Goal: Task Accomplishment & Management: Complete application form

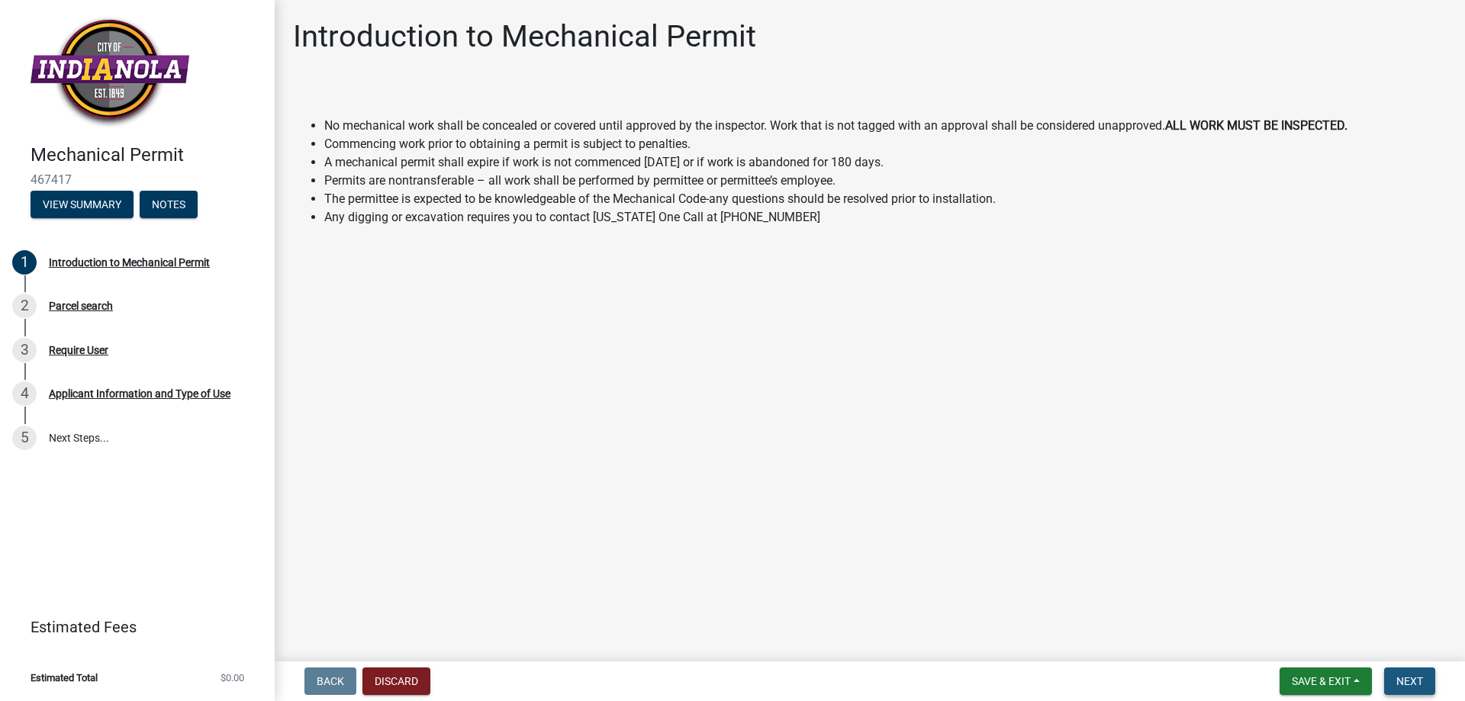
click at [1401, 675] on span "Next" at bounding box center [1409, 681] width 27 height 12
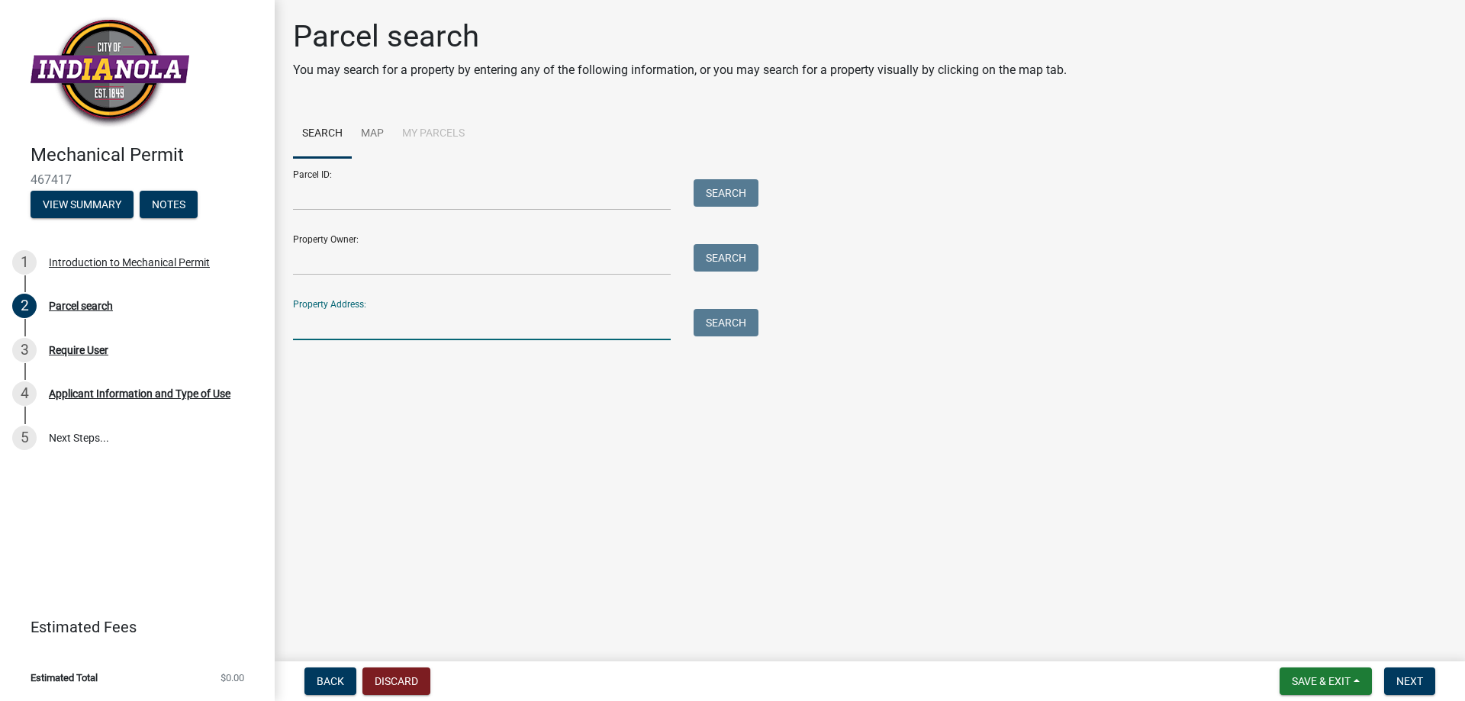
click at [375, 340] on input "Property Address:" at bounding box center [482, 324] width 378 height 31
type input "1610"
click at [758, 336] on button "Search" at bounding box center [725, 322] width 65 height 27
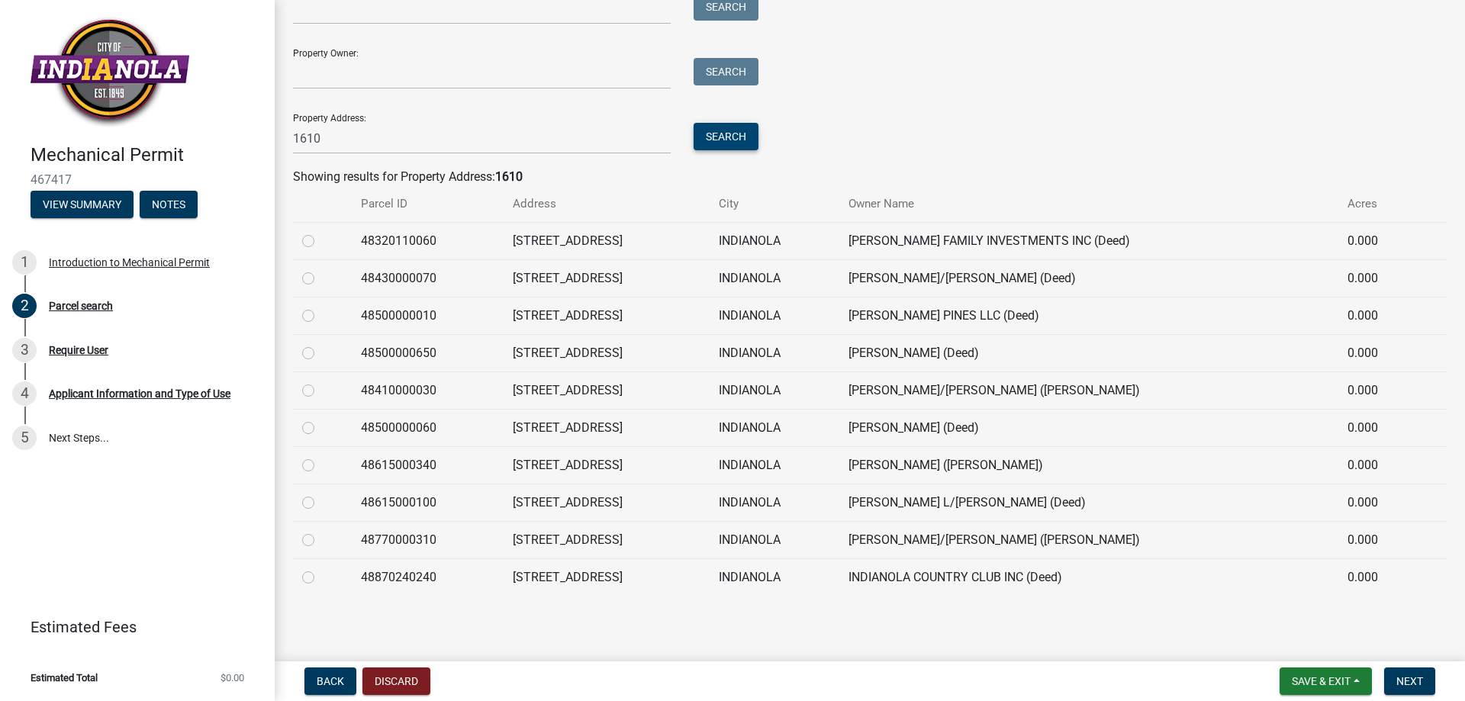
scroll to position [229, 0]
click at [320, 232] on label at bounding box center [320, 232] width 0 height 0
click at [322, 242] on input "radio" at bounding box center [325, 237] width 10 height 10
radio input "true"
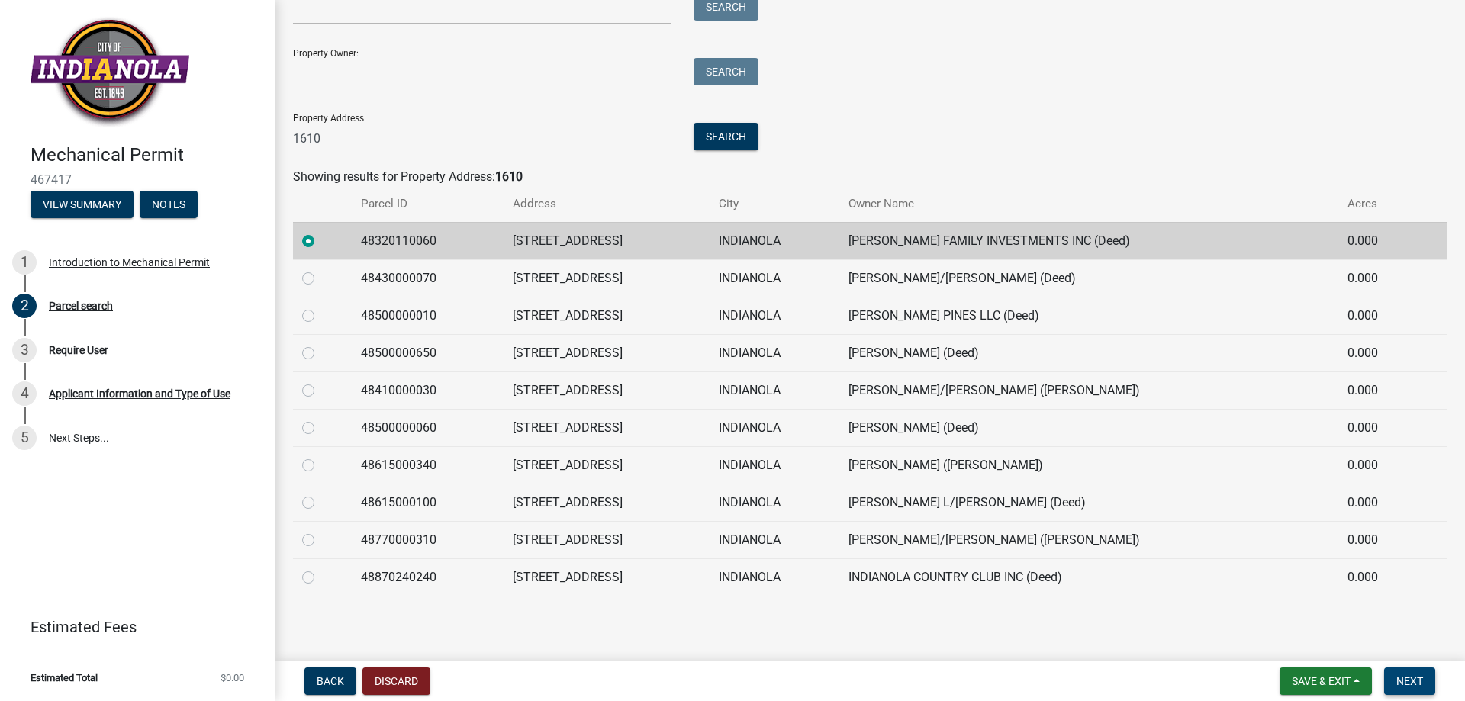
click at [1396, 675] on span "Next" at bounding box center [1409, 681] width 27 height 12
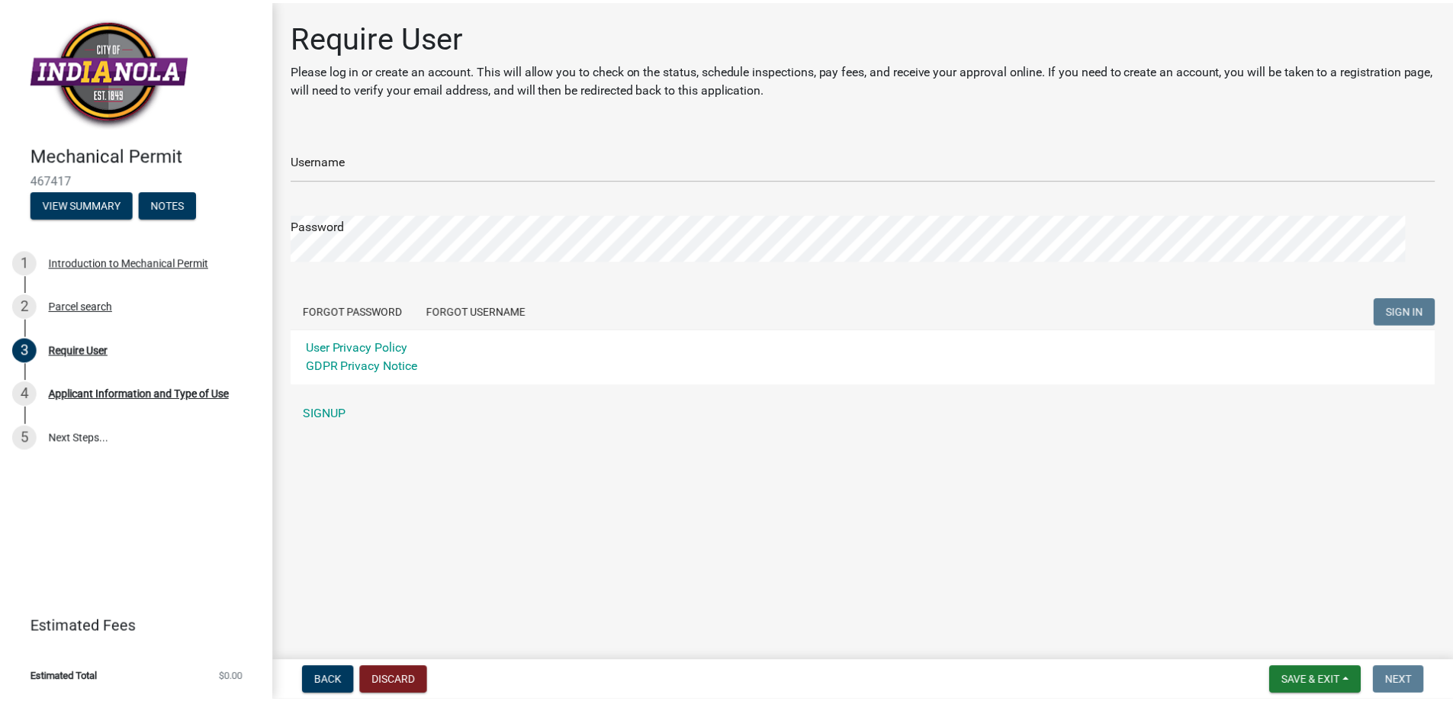
scroll to position [0, 0]
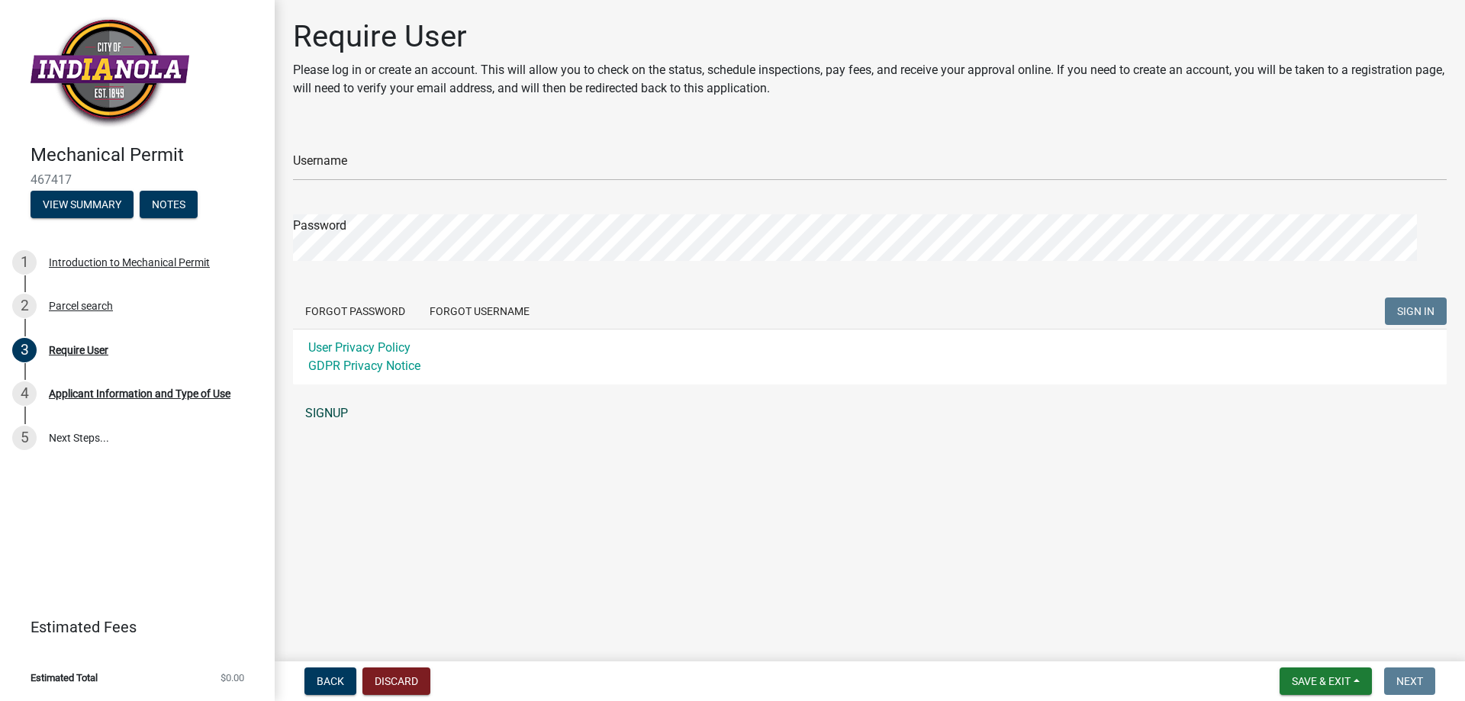
click at [354, 429] on link "SIGNUP" at bounding box center [869, 413] width 1153 height 31
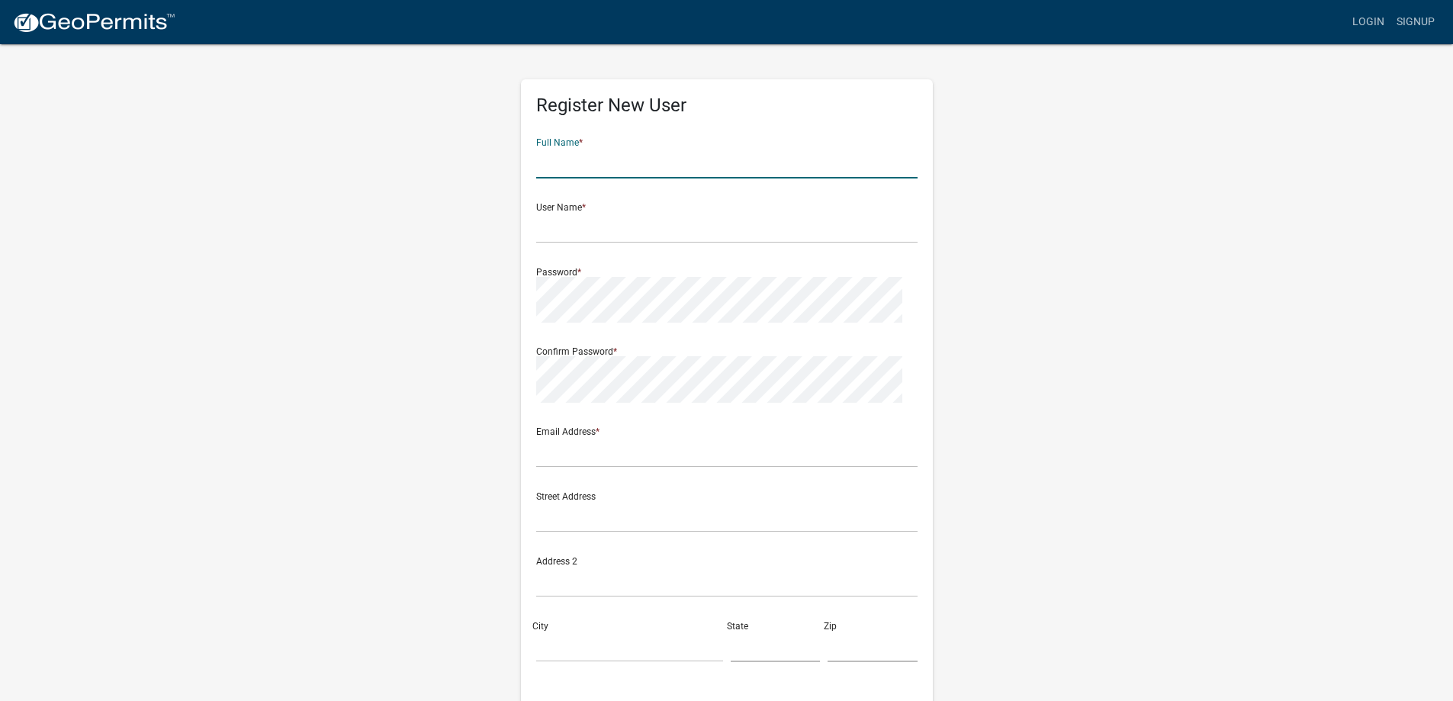
click at [576, 179] on input "text" at bounding box center [726, 162] width 381 height 31
drag, startPoint x: 610, startPoint y: 240, endPoint x: 613, endPoint y: 231, distance: 8.9
click at [613, 179] on input "Jackie" at bounding box center [726, 162] width 381 height 31
type input "Jackie Cox"
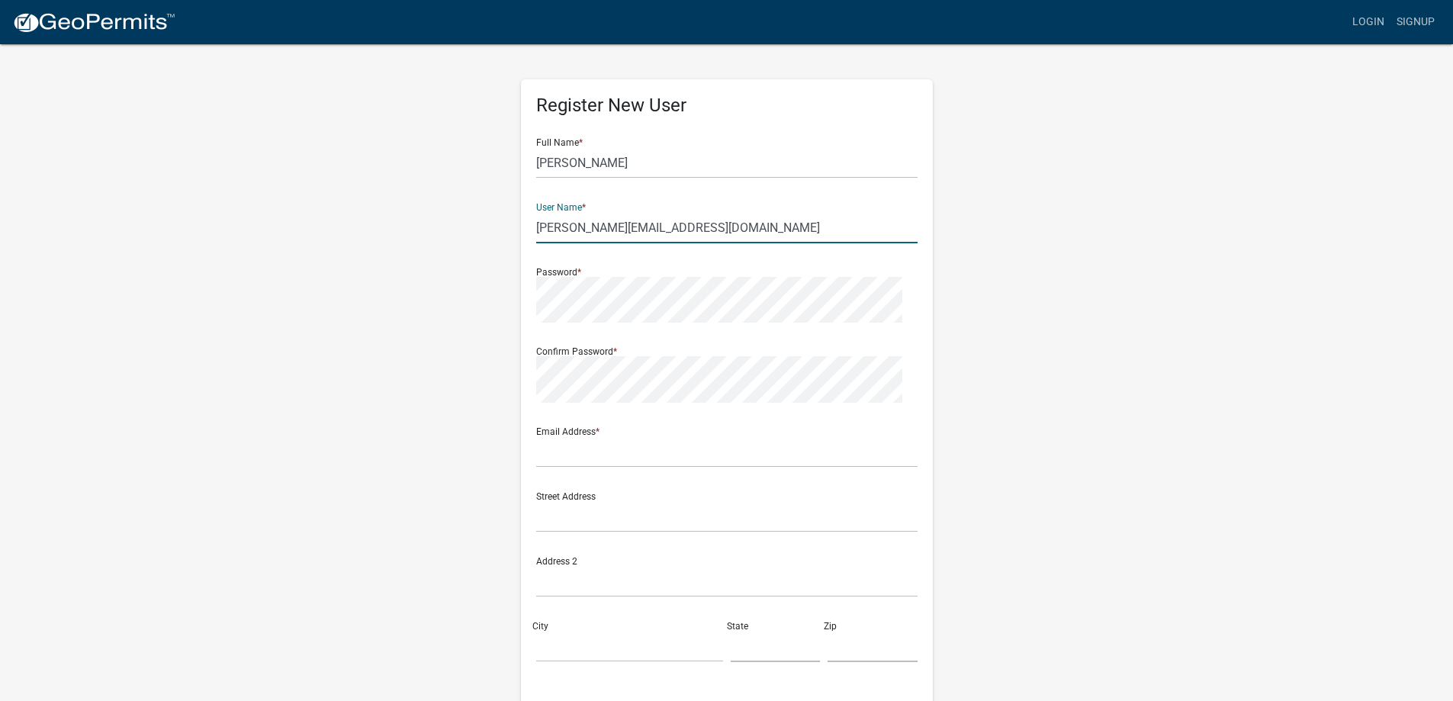
type input "jackie@desmoinescomfort.com"
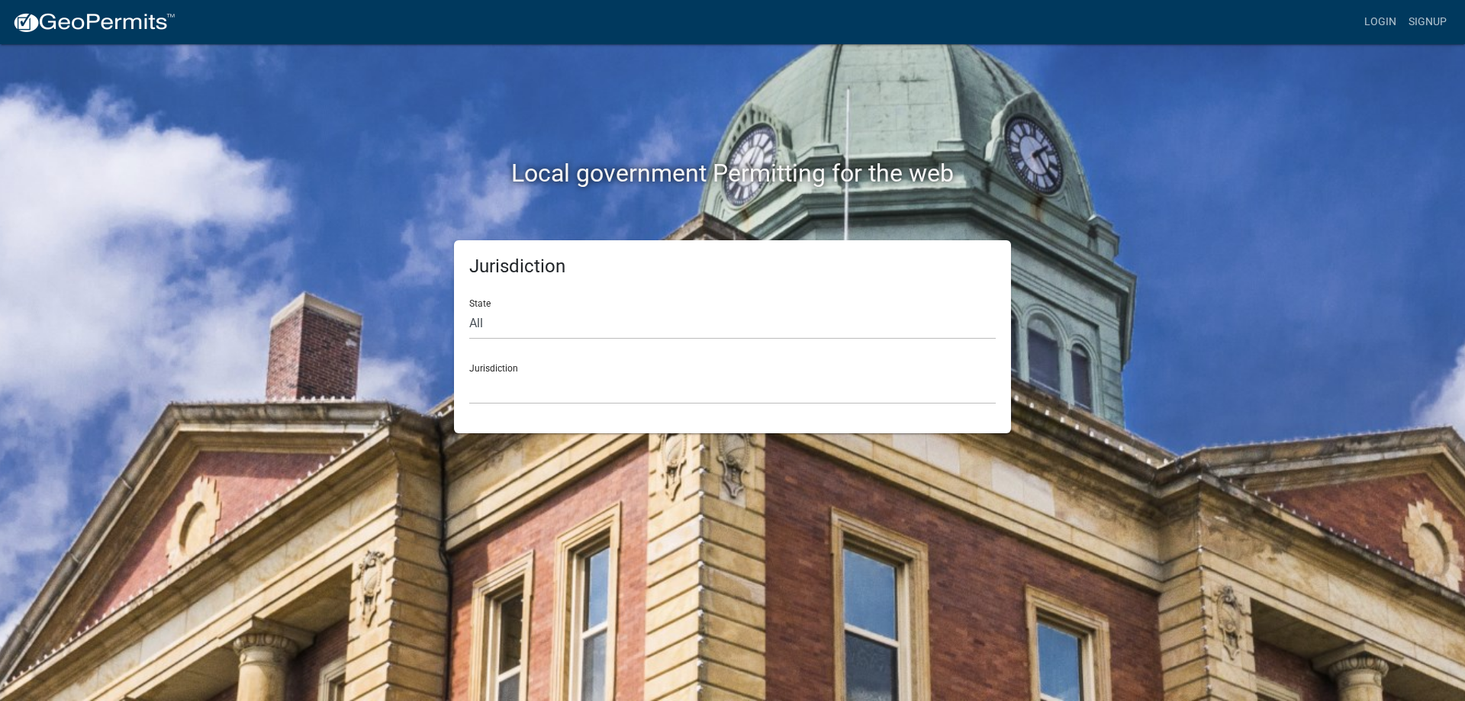
click at [530, 404] on div "Jurisdiction Custer County, Colorado Cook County, Georgia Crawford County, Geor…" at bounding box center [732, 378] width 526 height 53
click at [532, 339] on select "All Colorado Georgia Indiana Iowa Kansas Minnesota Ohio South Carolina Wisconsin" at bounding box center [732, 323] width 526 height 31
select select "Iowa"
click at [477, 339] on select "All Colorado Georgia Indiana Iowa Kansas Minnesota Ohio South Carolina Wisconsin" at bounding box center [732, 323] width 526 height 31
click at [533, 404] on select "Boone County, Iowa Butler County, Iowa Cerro Gordo County, Iowa City of Harlan,…" at bounding box center [732, 388] width 526 height 31
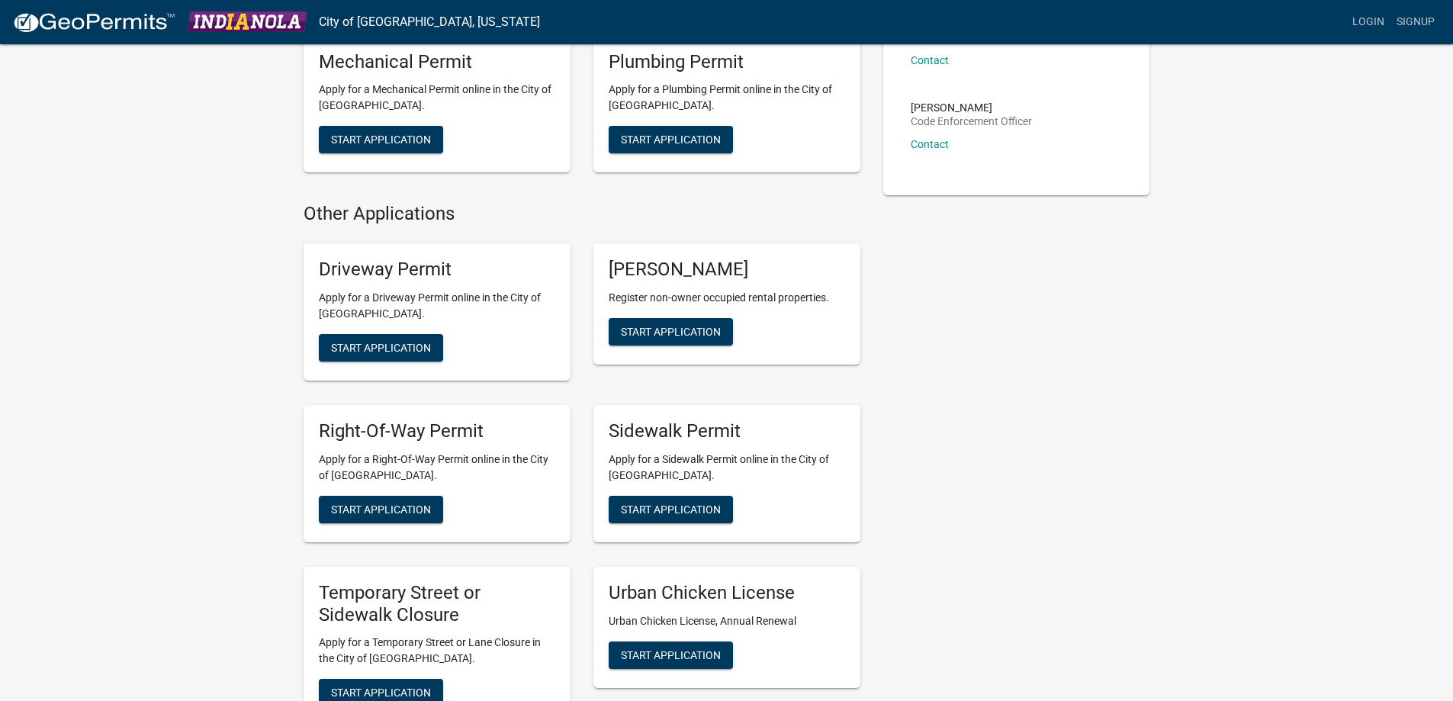
scroll to position [381, 0]
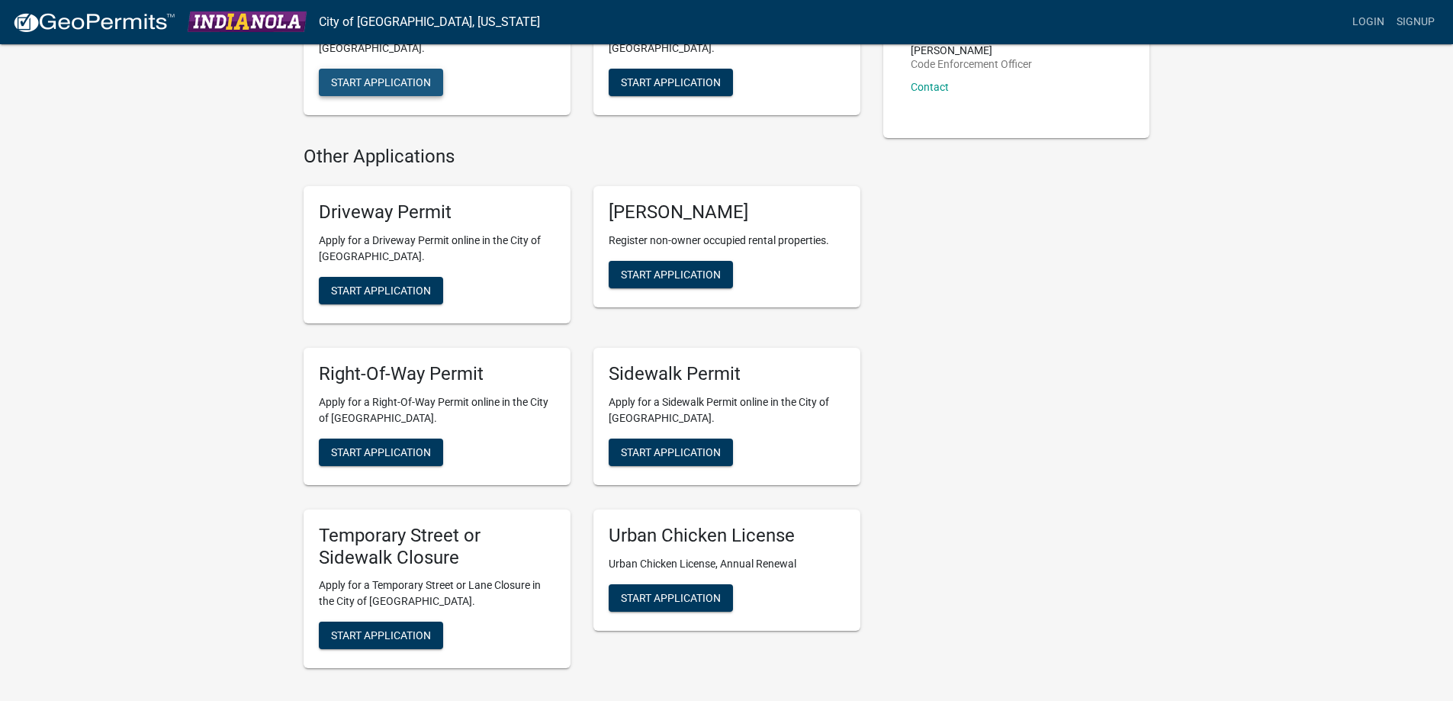
click at [429, 88] on span "Start Application" at bounding box center [381, 82] width 100 height 12
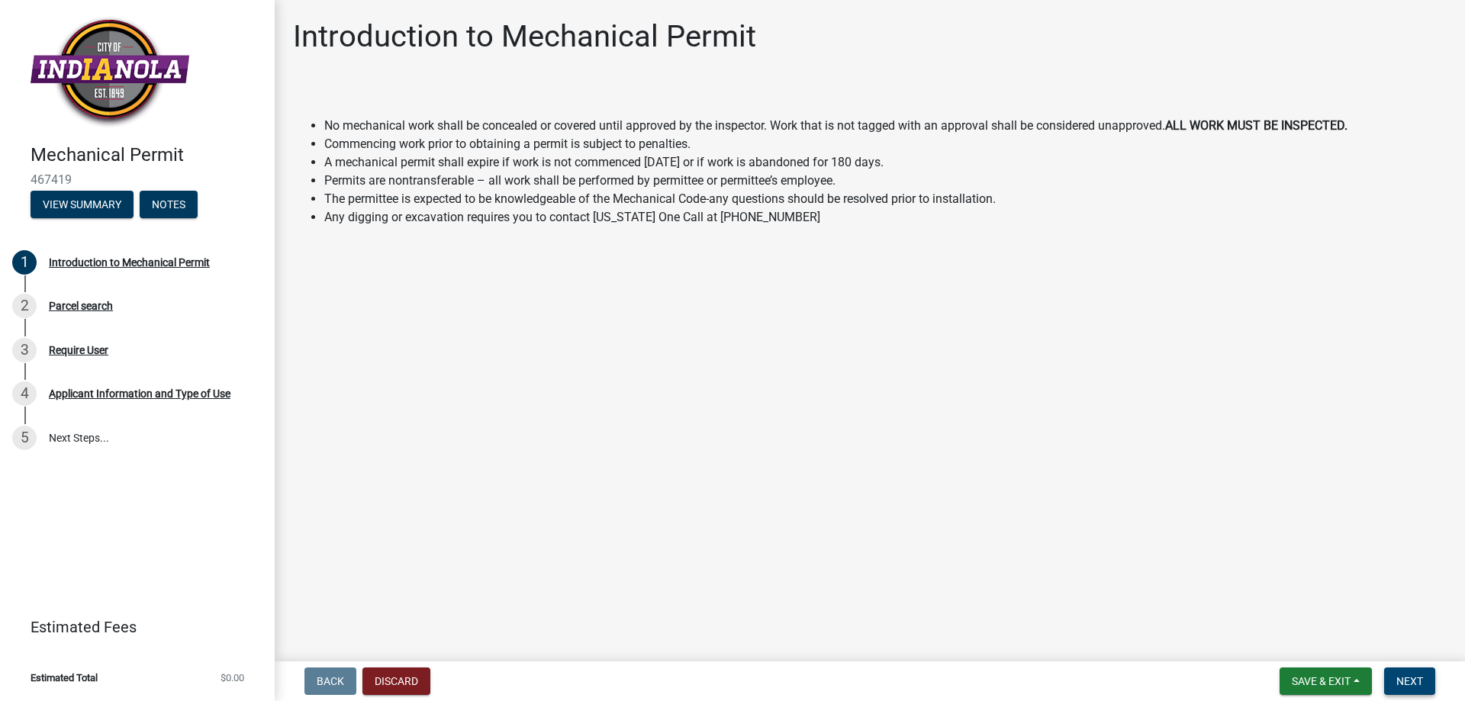
click at [1396, 675] on span "Next" at bounding box center [1409, 681] width 27 height 12
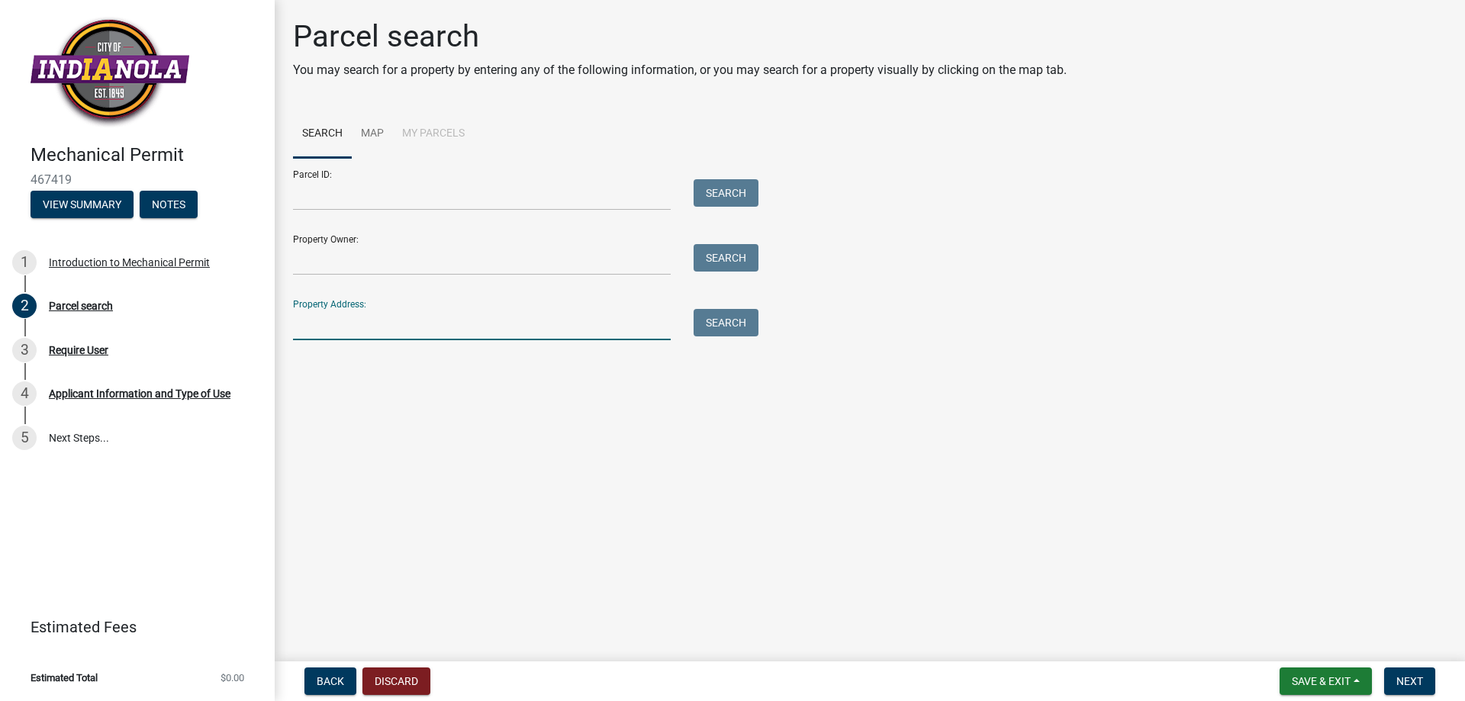
click at [342, 340] on input "Property Address:" at bounding box center [482, 324] width 378 height 31
type input "1610"
click at [741, 336] on button "Search" at bounding box center [725, 322] width 65 height 27
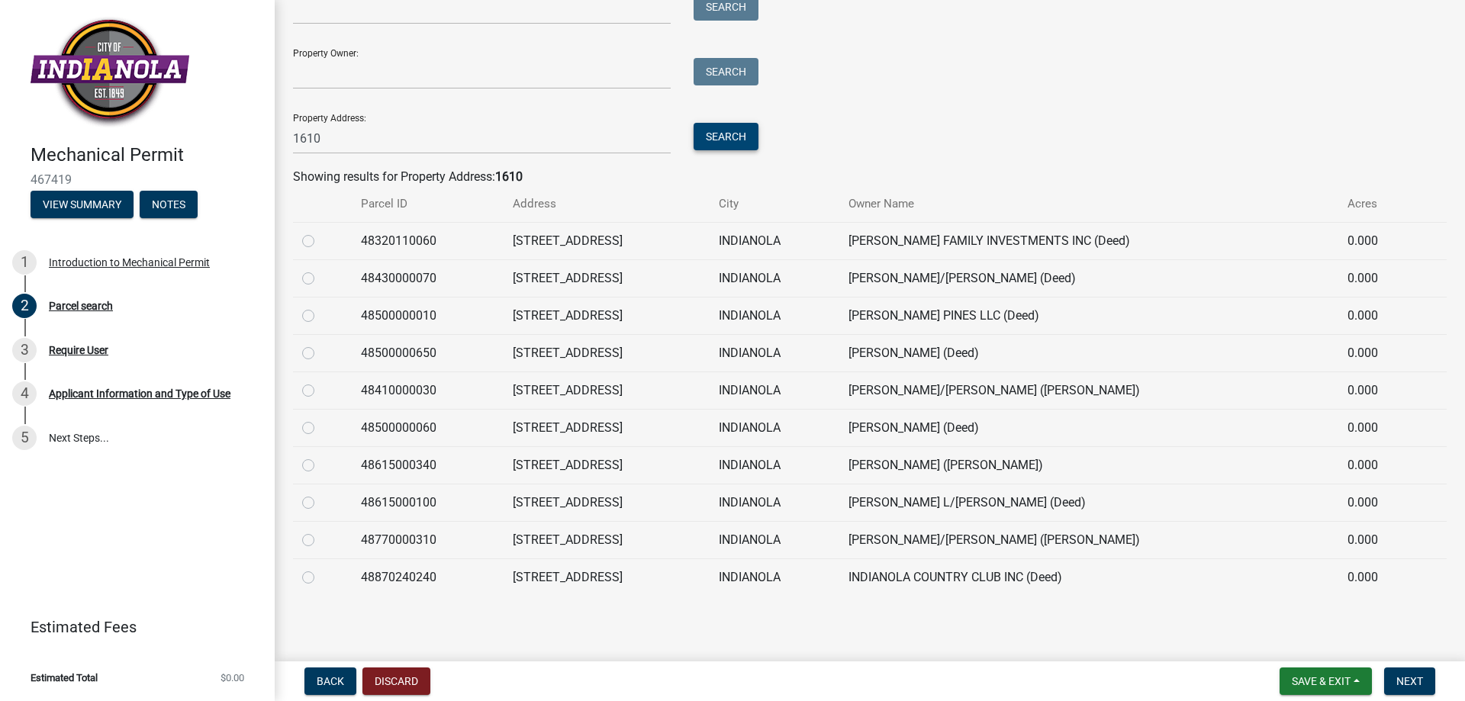
scroll to position [305, 0]
click at [314, 259] on td at bounding box center [322, 240] width 59 height 37
click at [320, 232] on label at bounding box center [320, 232] width 0 height 0
click at [330, 242] on input "radio" at bounding box center [325, 237] width 10 height 10
radio input "true"
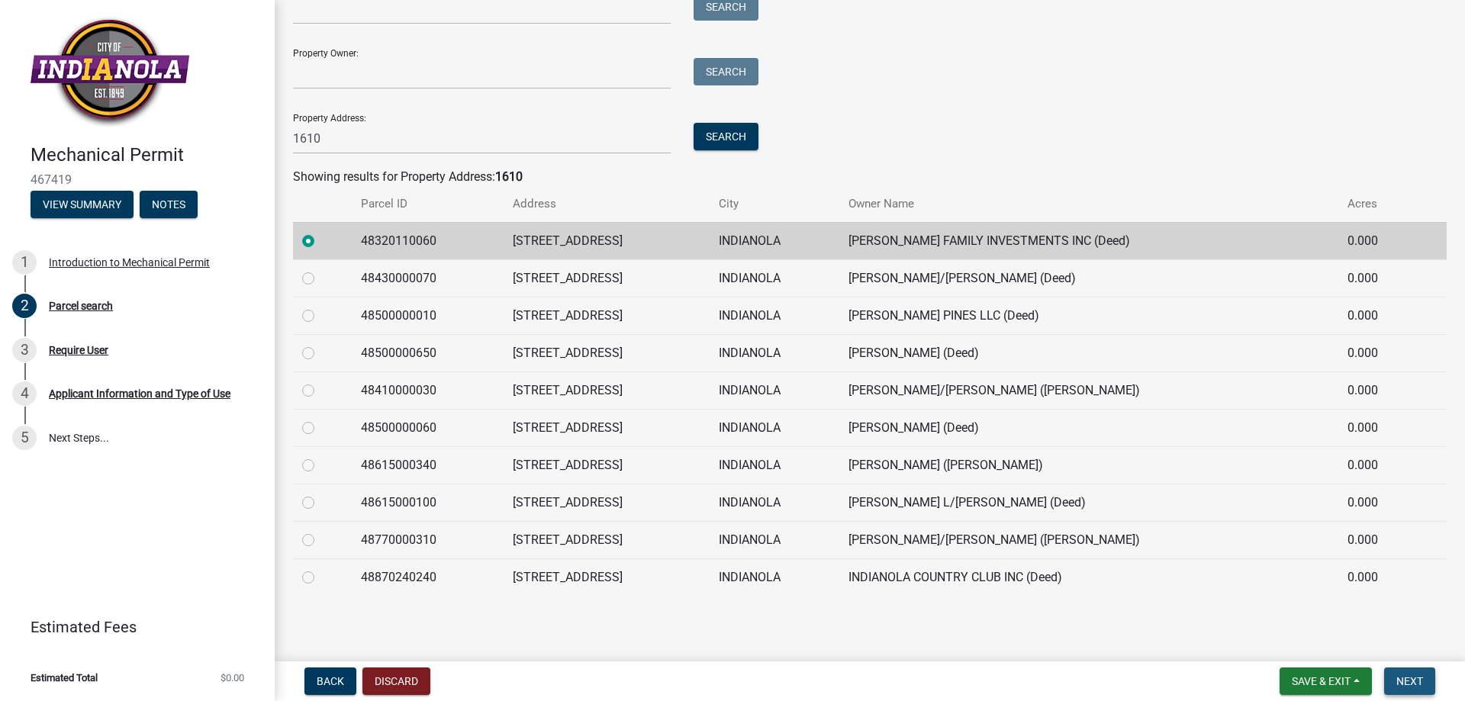
click at [1396, 675] on span "Next" at bounding box center [1409, 681] width 27 height 12
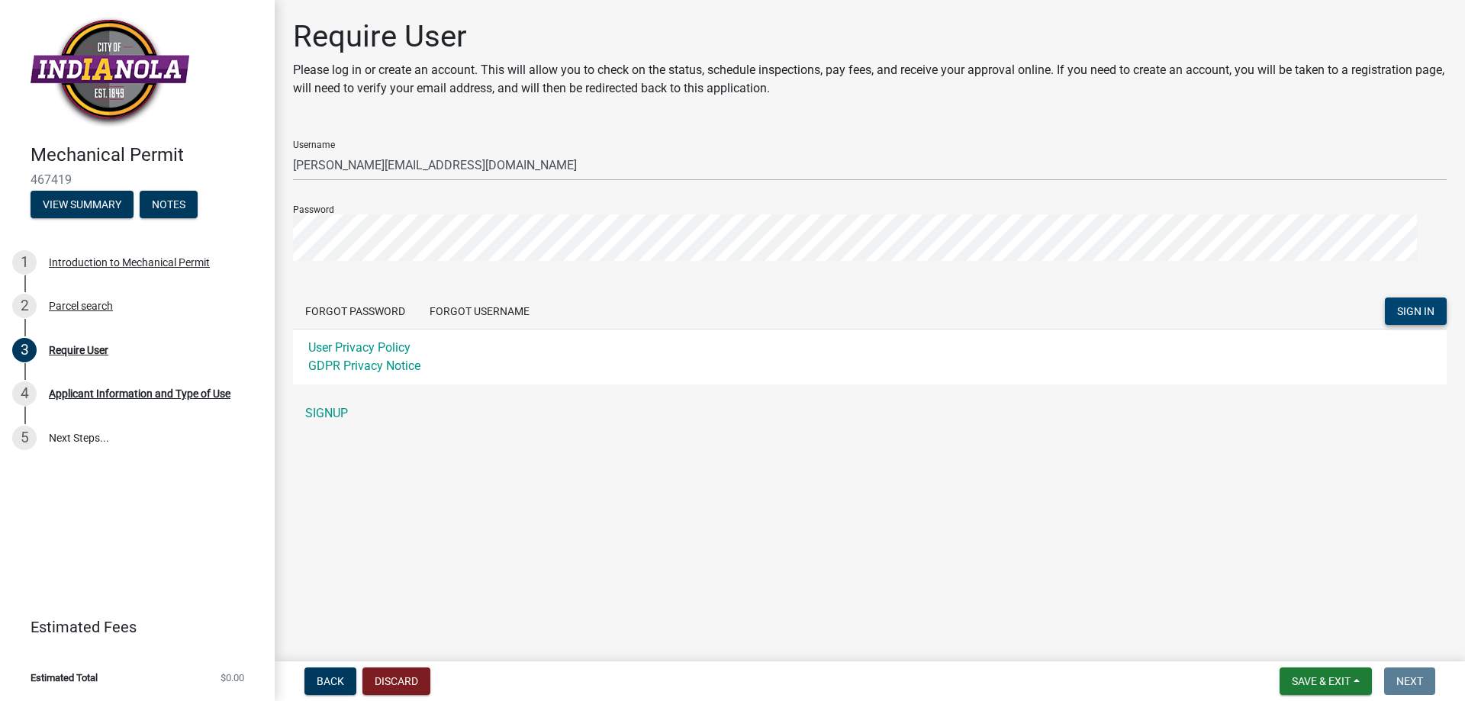
click at [1397, 317] on span "SIGN IN" at bounding box center [1415, 310] width 37 height 12
click at [195, 332] on div "Mechanical Permit 467419 View Summary Notes 1 Introduction to Mechanical Permit…" at bounding box center [732, 350] width 1465 height 701
click at [1385, 298] on button "SIGN IN" at bounding box center [1416, 311] width 62 height 27
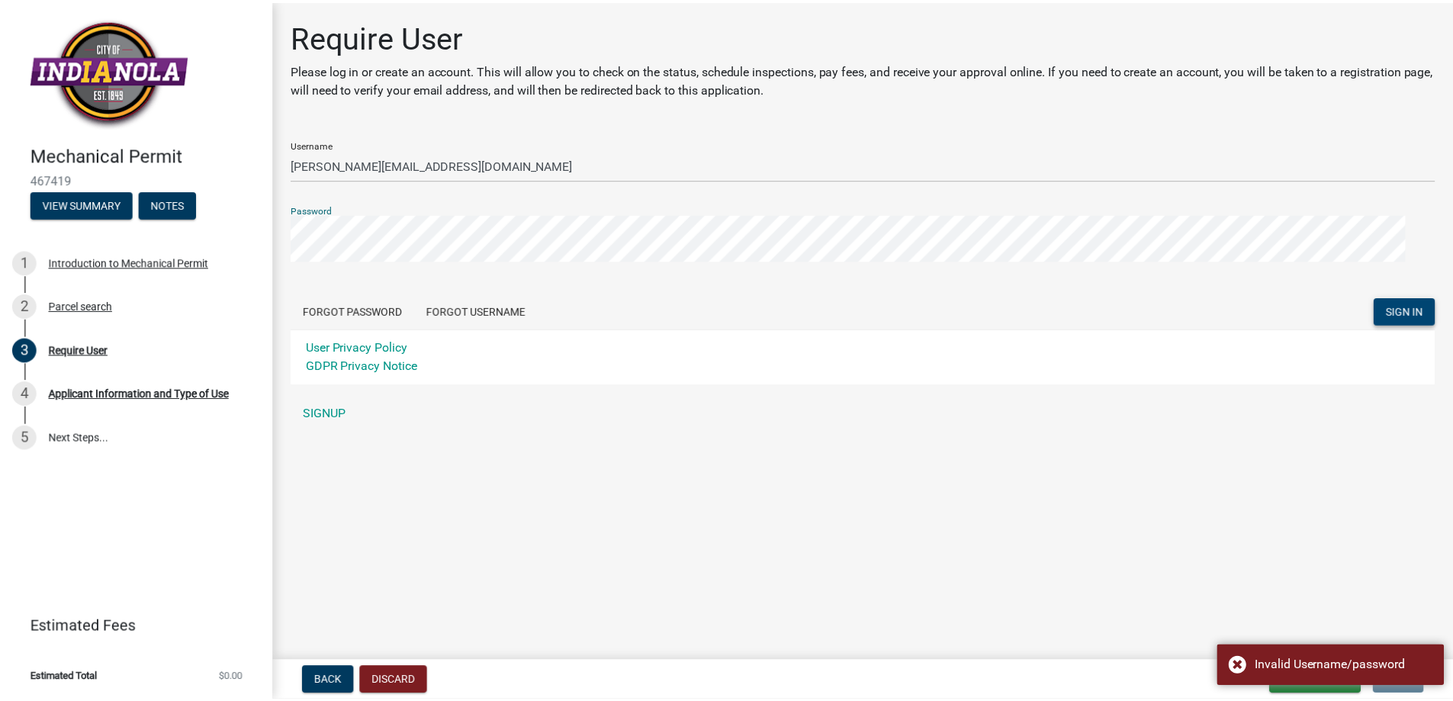
scroll to position [57, 0]
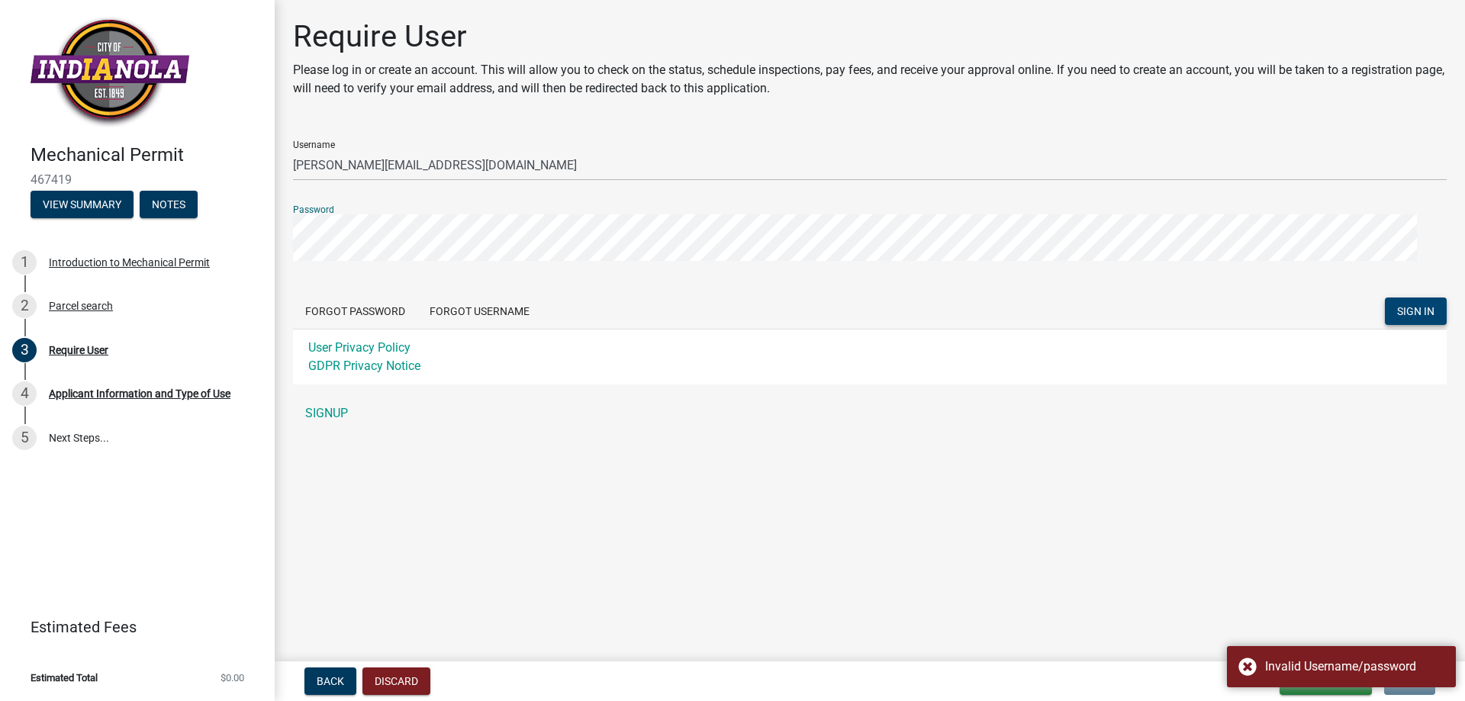
click at [710, 351] on form "Username jackie@desmoinescomfort.com Password Forgot Password Forgot Username S…" at bounding box center [869, 256] width 1153 height 256
click at [165, 294] on div "Mechanical Permit 467419 View Summary Notes 1 Introduction to Mechanical Permit…" at bounding box center [732, 350] width 1465 height 701
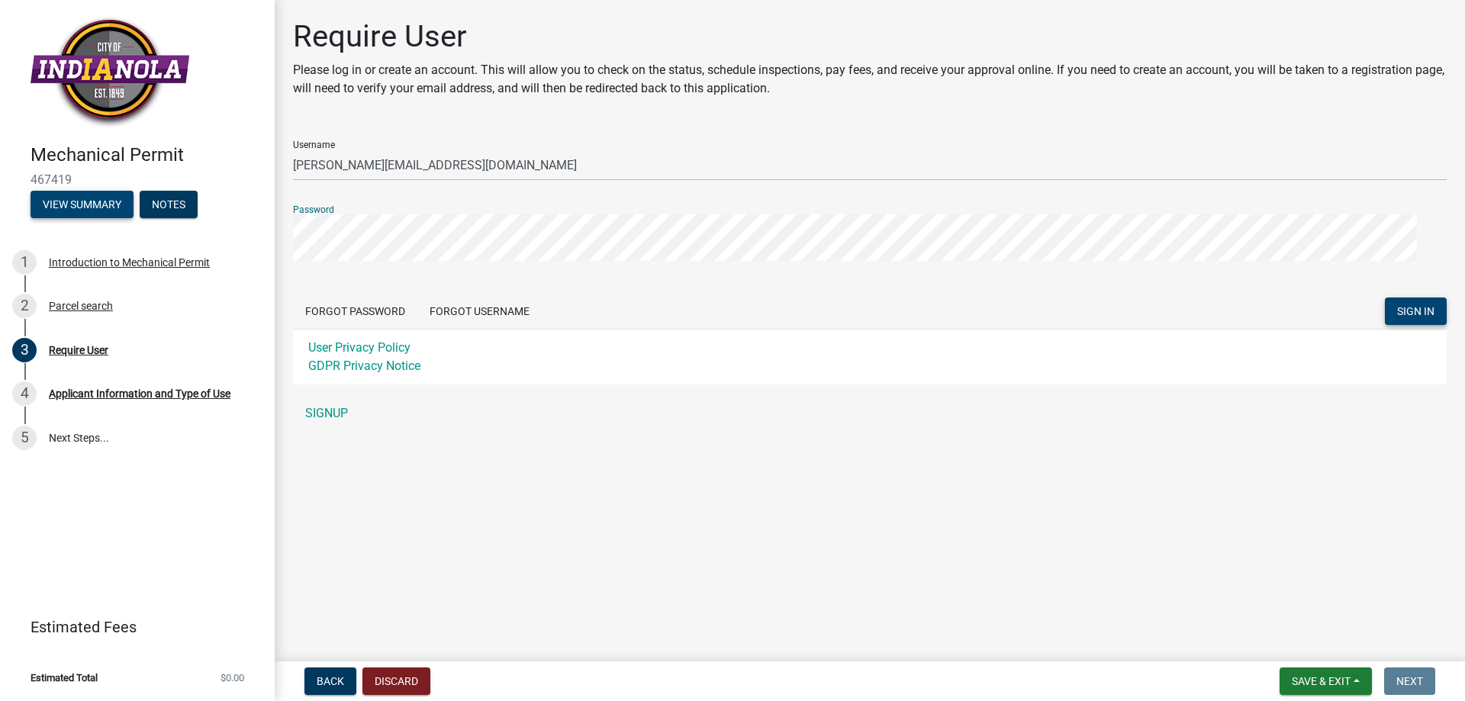
click at [1385, 298] on button "SIGN IN" at bounding box center [1416, 311] width 62 height 27
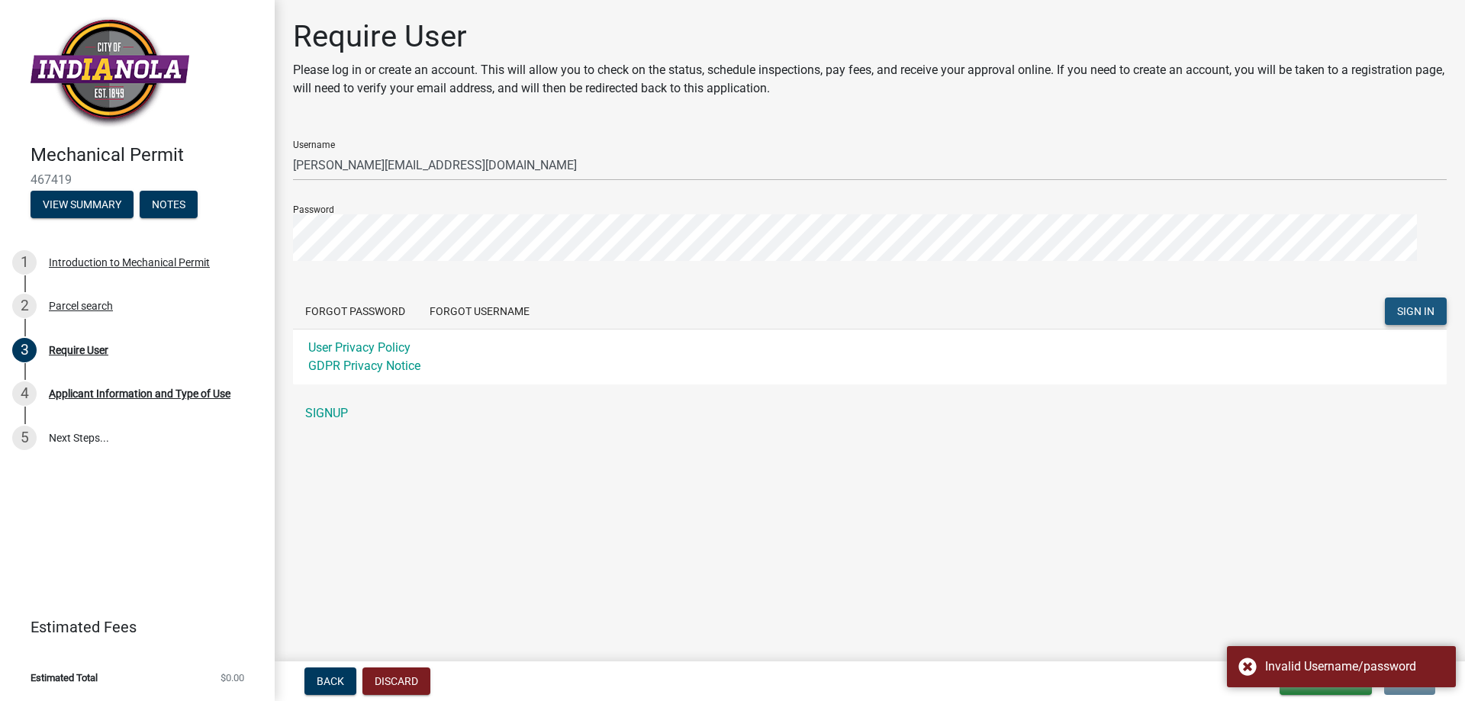
click at [1385, 325] on button "SIGN IN" at bounding box center [1416, 311] width 62 height 27
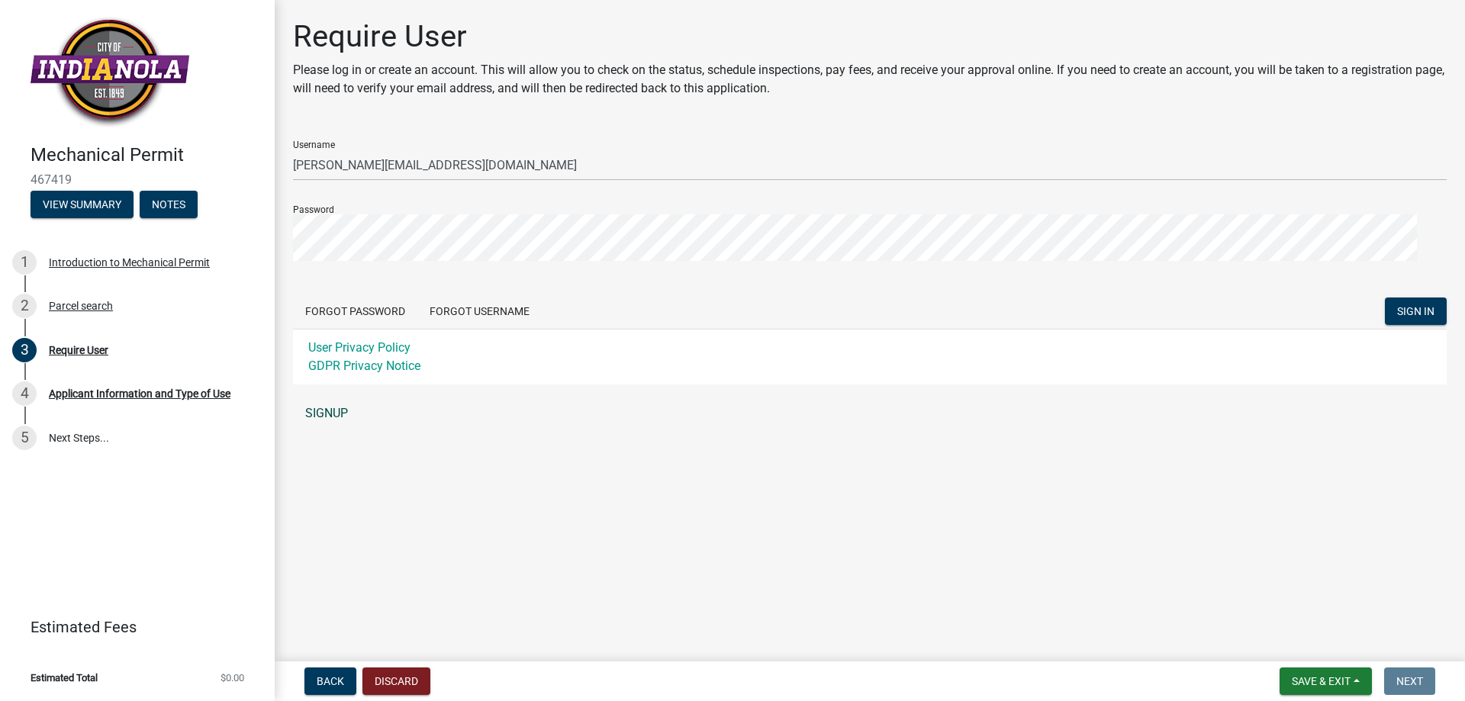
click at [347, 429] on link "SIGNUP" at bounding box center [869, 413] width 1153 height 31
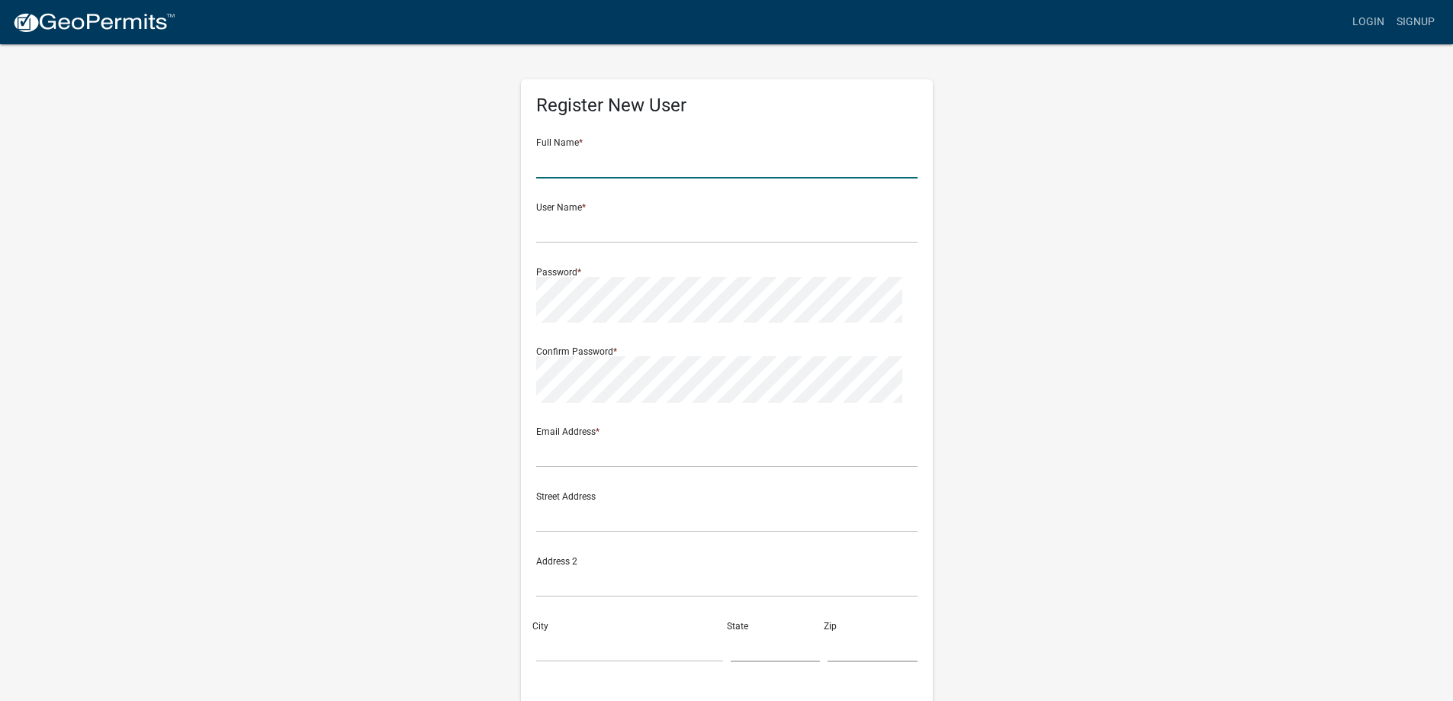
click at [572, 179] on input "text" at bounding box center [726, 162] width 381 height 31
type input "Jackie Cox"
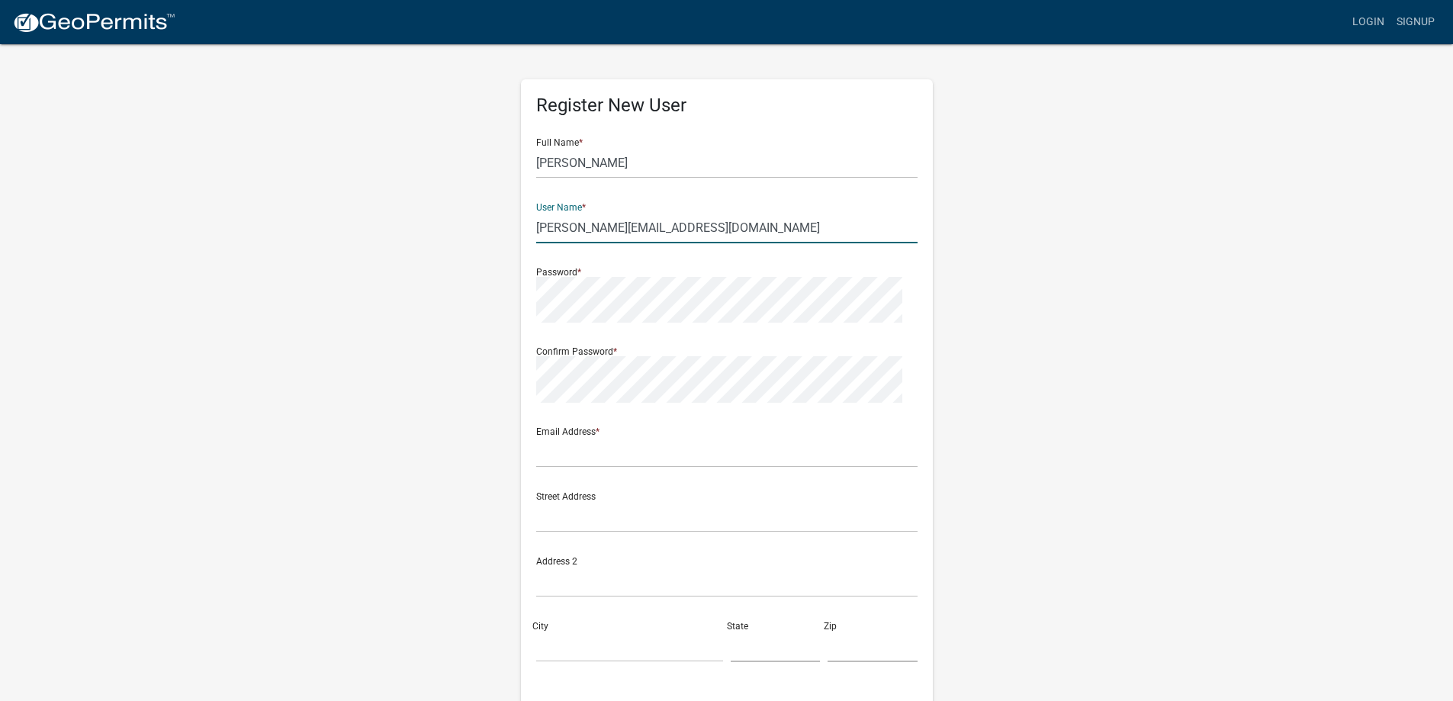
type input "jackie@desmoinescomfort.com"
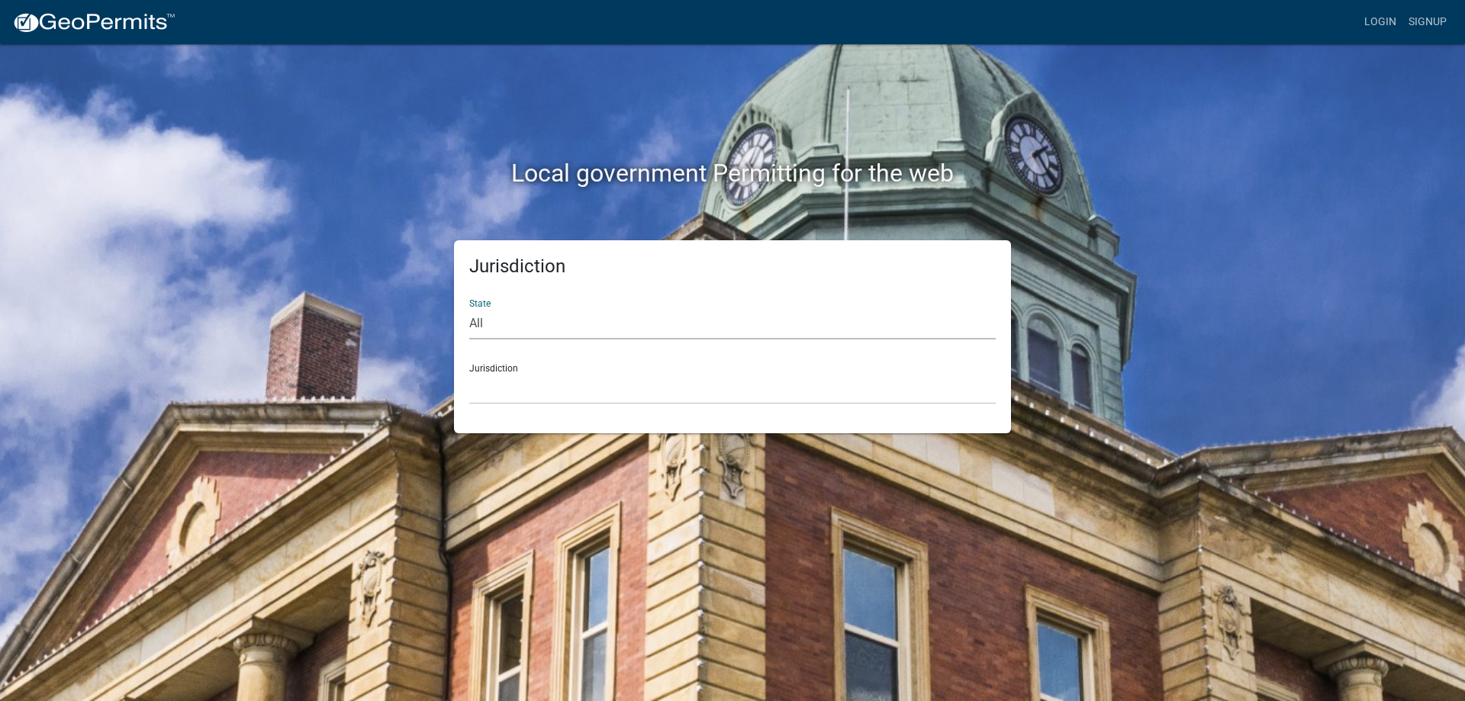
click at [566, 339] on select "All Colorado Georgia Indiana Iowa Kansas Minnesota Ohio South Carolina Wisconsin" at bounding box center [732, 323] width 526 height 31
select select "Iowa"
click at [477, 339] on select "All Colorado Georgia Indiana Iowa Kansas Minnesota Ohio South Carolina Wisconsin" at bounding box center [732, 323] width 526 height 31
click at [605, 404] on select "Boone County, Iowa Butler County, Iowa Cerro Gordo County, Iowa City of Harlan,…" at bounding box center [732, 388] width 526 height 31
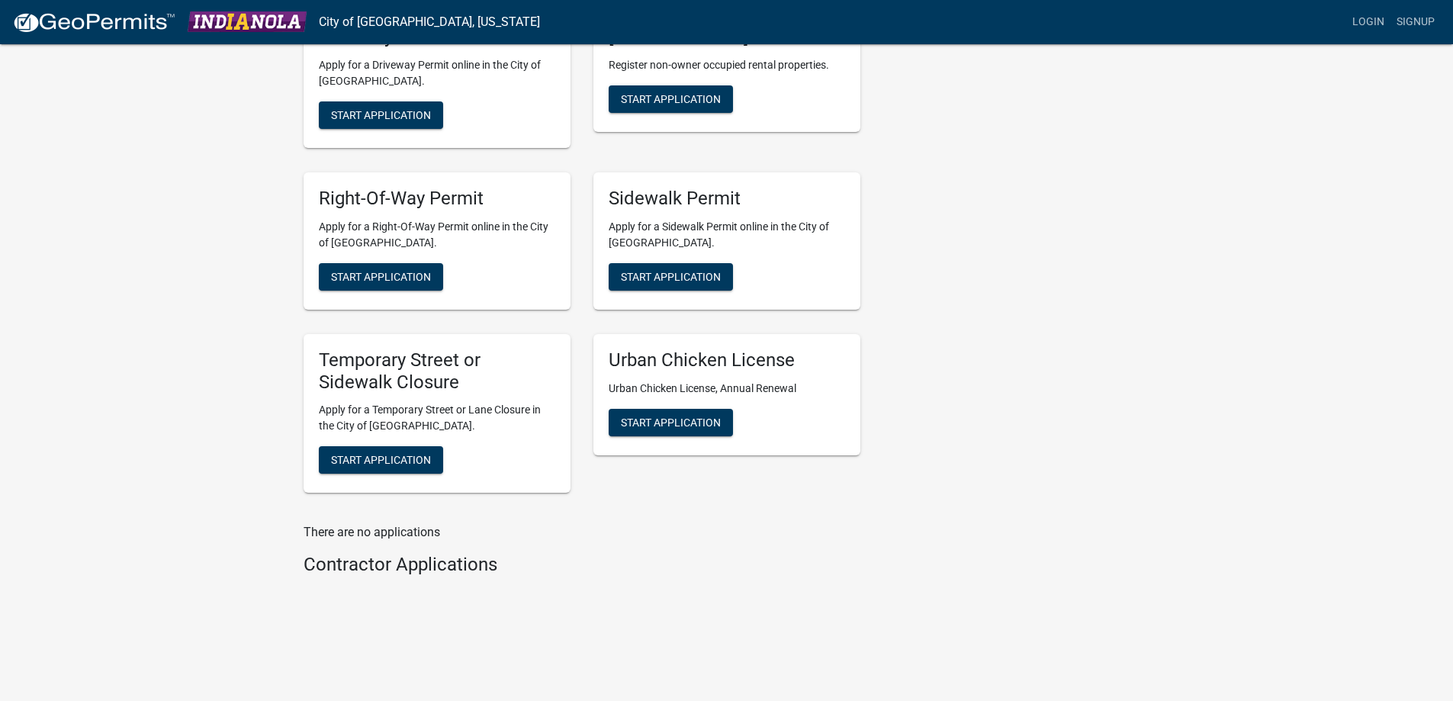
scroll to position [534, 0]
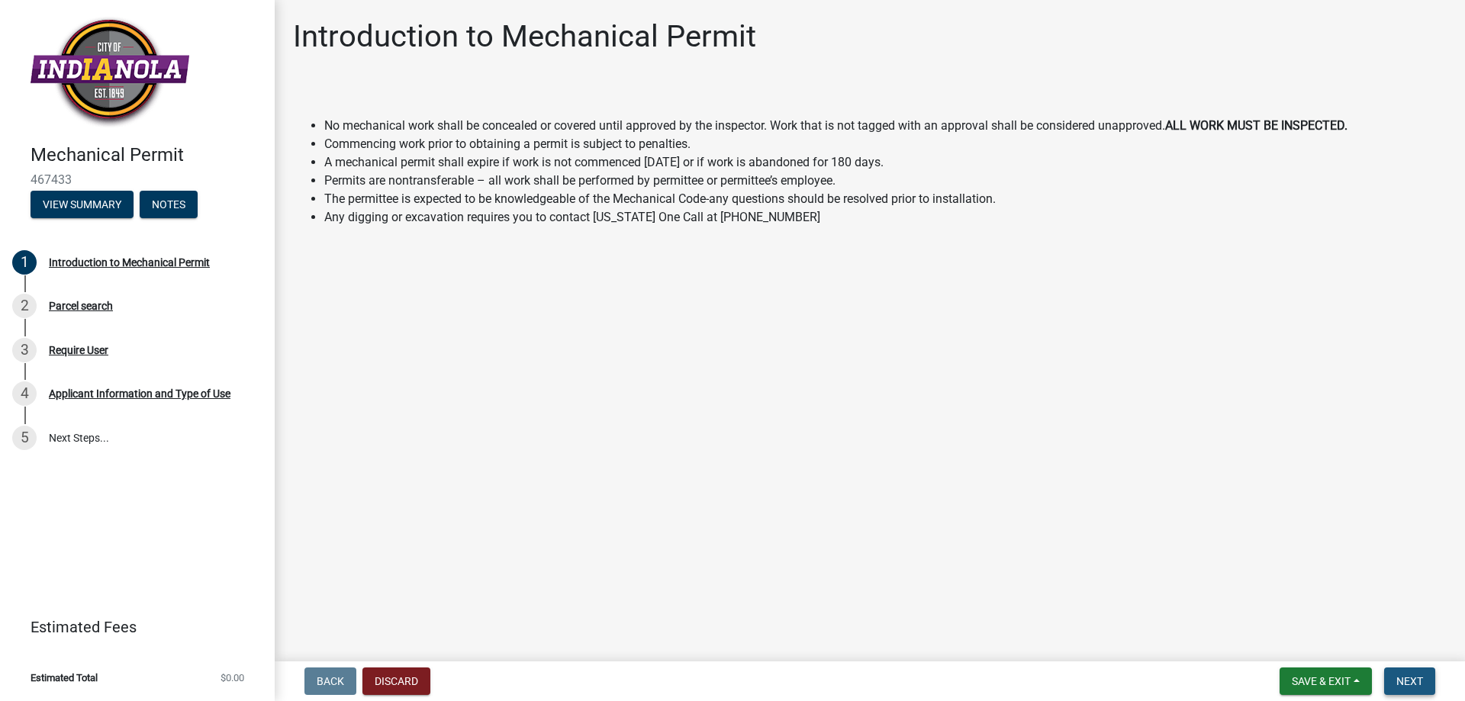
click at [1403, 675] on span "Next" at bounding box center [1409, 681] width 27 height 12
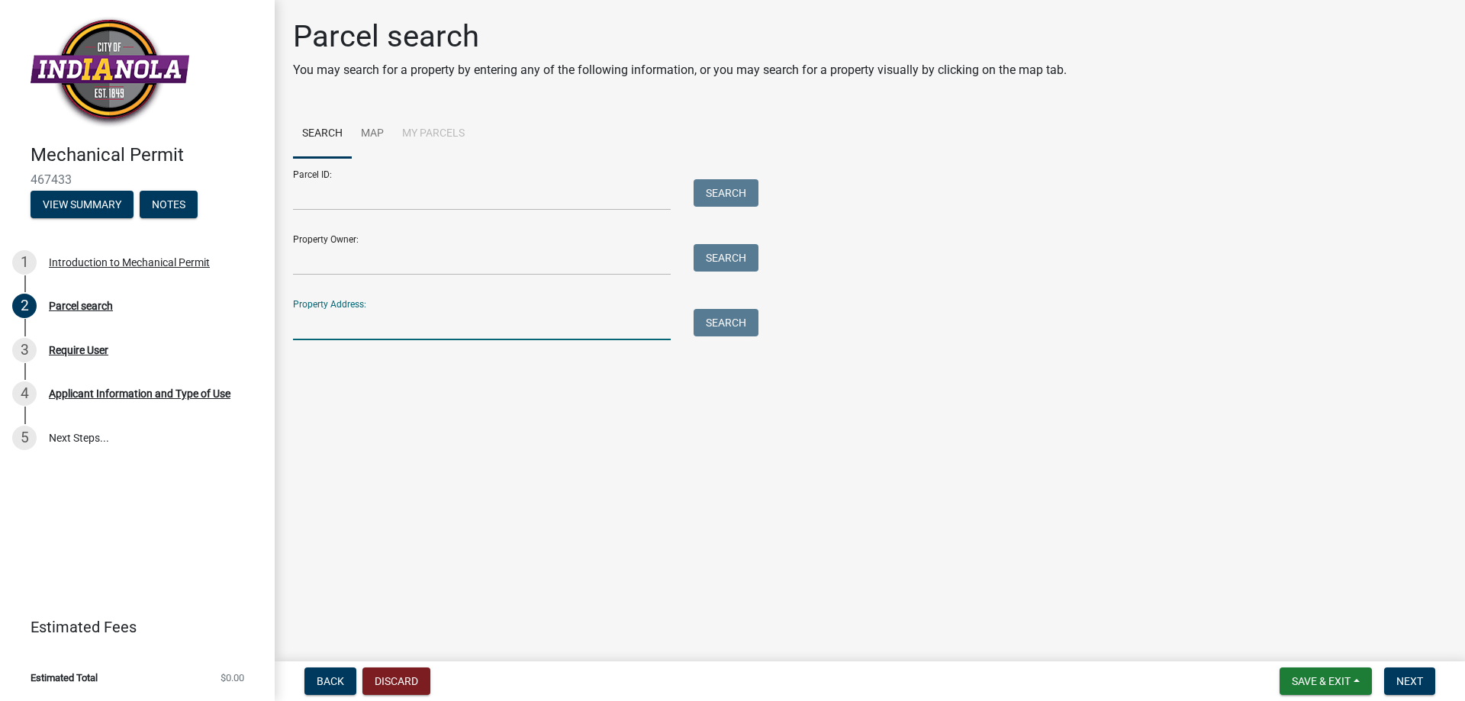
click at [378, 340] on input "Property Address:" at bounding box center [482, 324] width 378 height 31
type input "1610"
click at [735, 336] on button "Search" at bounding box center [725, 322] width 65 height 27
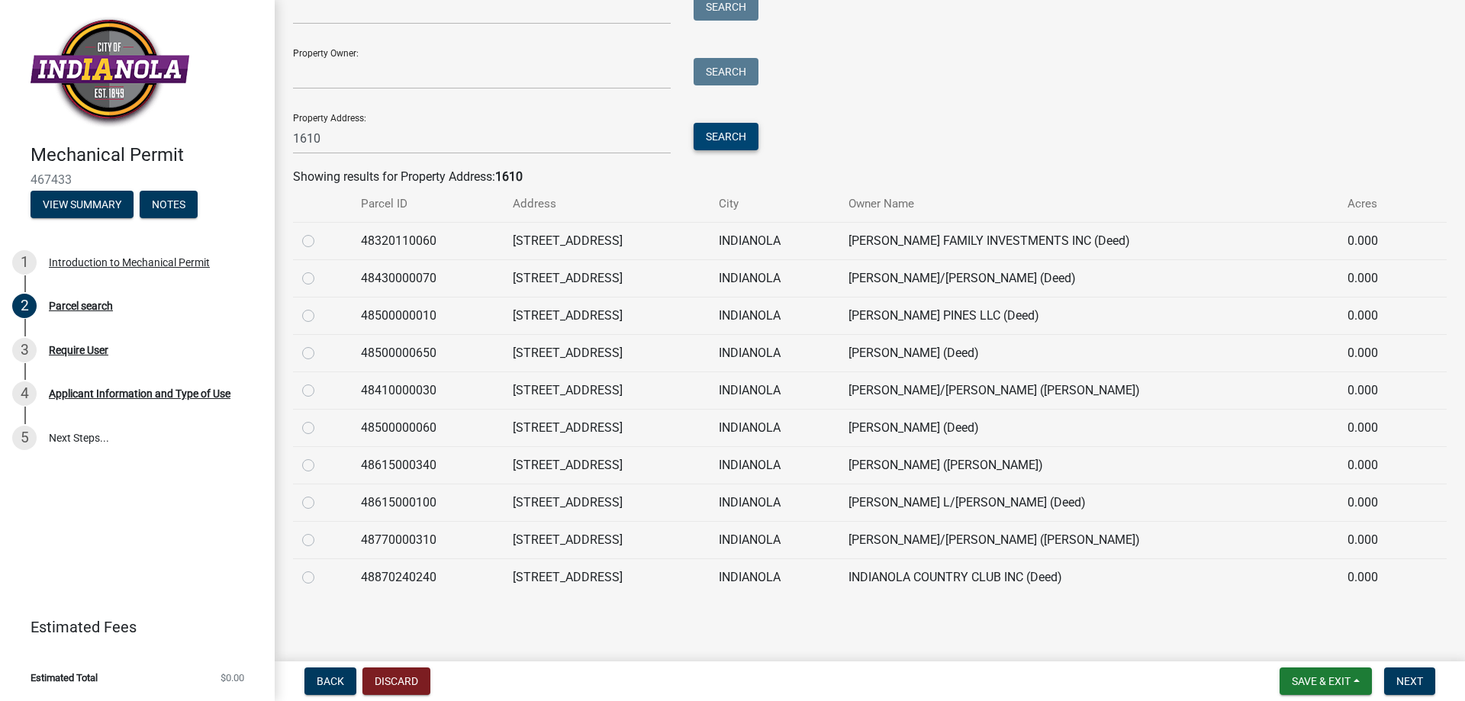
scroll to position [305, 0]
click at [320, 232] on label at bounding box center [320, 232] width 0 height 0
click at [323, 242] on input "radio" at bounding box center [325, 237] width 10 height 10
radio input "true"
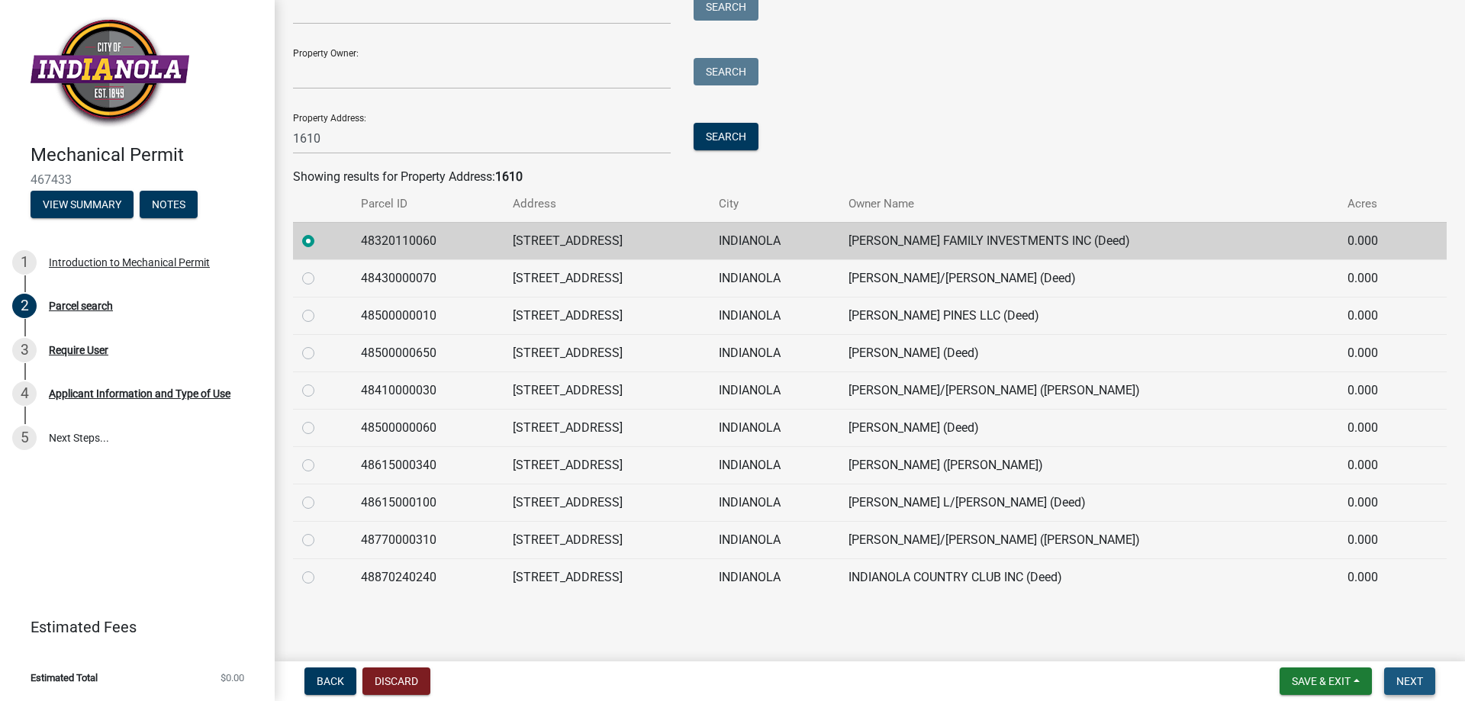
click at [1396, 675] on span "Next" at bounding box center [1409, 681] width 27 height 12
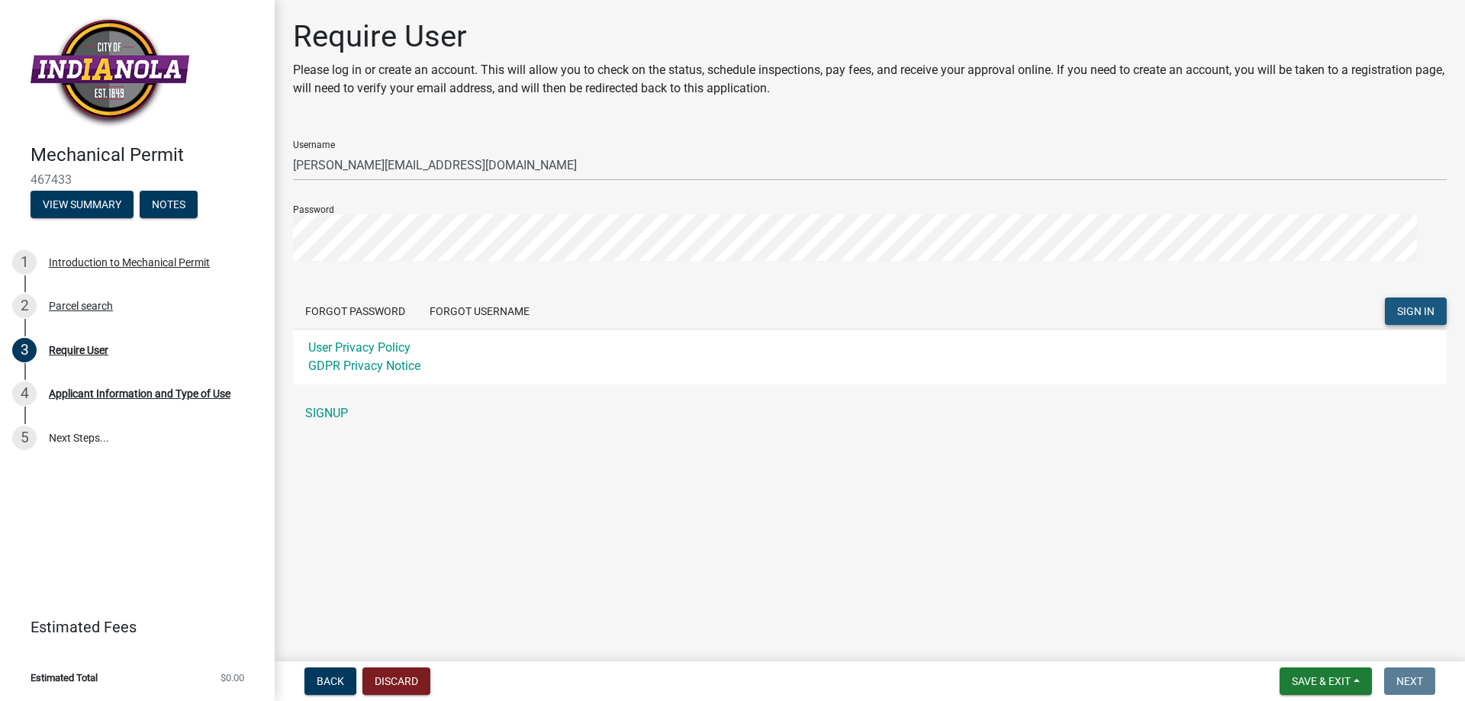
click at [1397, 317] on span "SIGN IN" at bounding box center [1415, 310] width 37 height 12
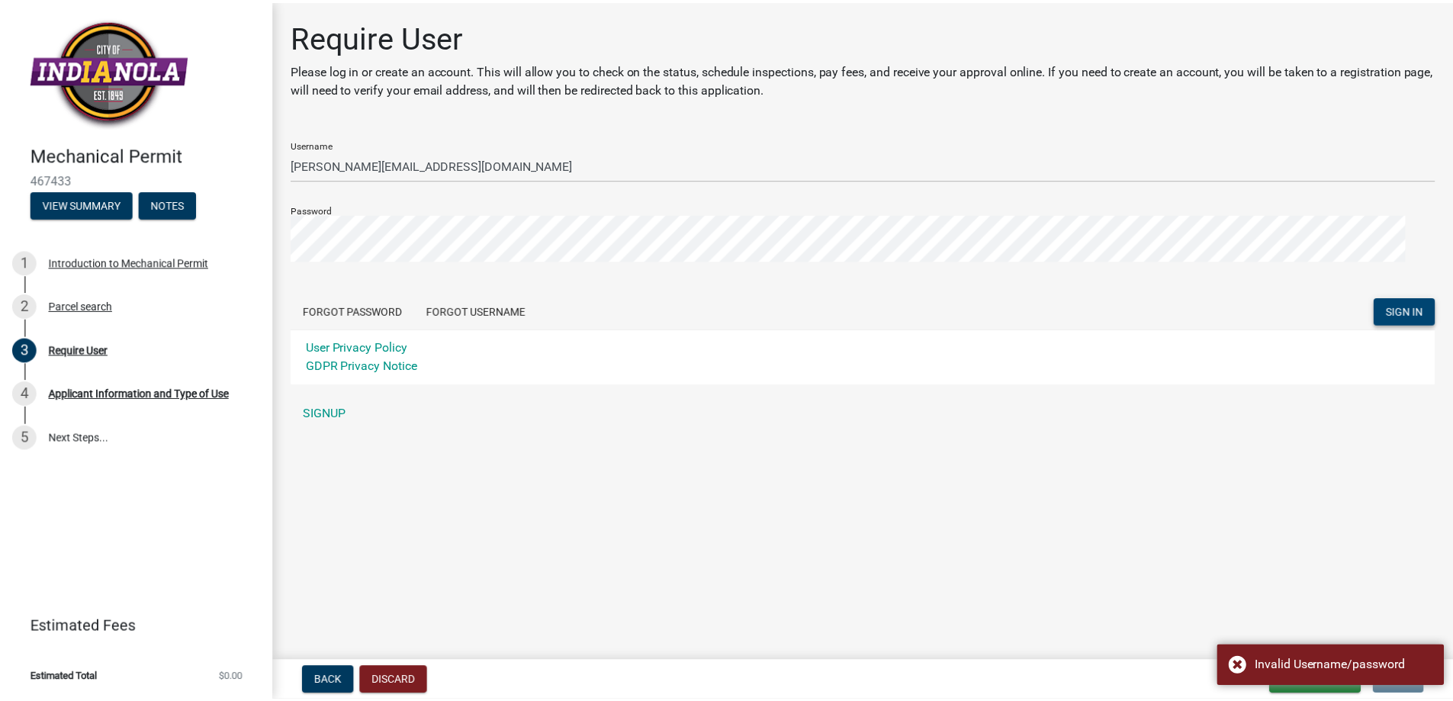
scroll to position [57, 0]
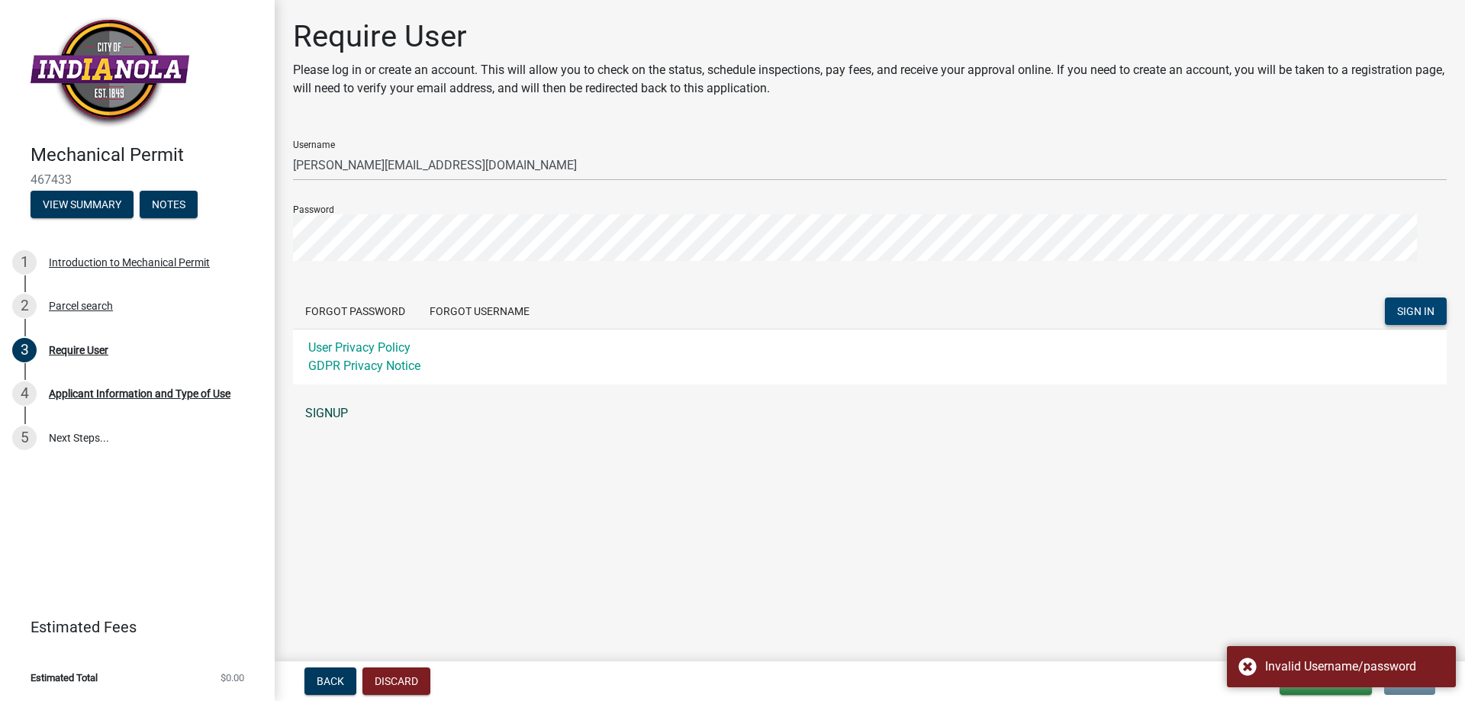
click at [679, 429] on link "SIGNUP" at bounding box center [869, 413] width 1153 height 31
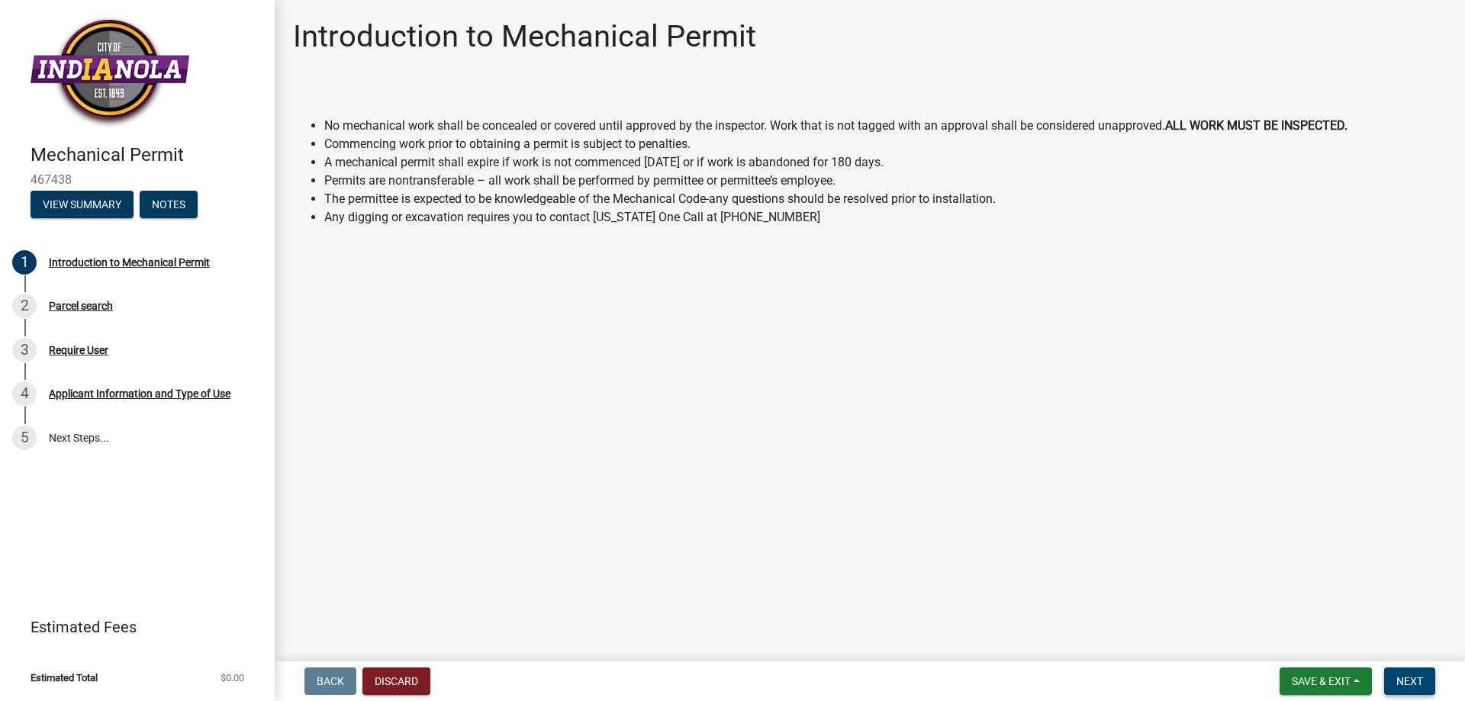
click at [1396, 675] on span "Next" at bounding box center [1409, 681] width 27 height 12
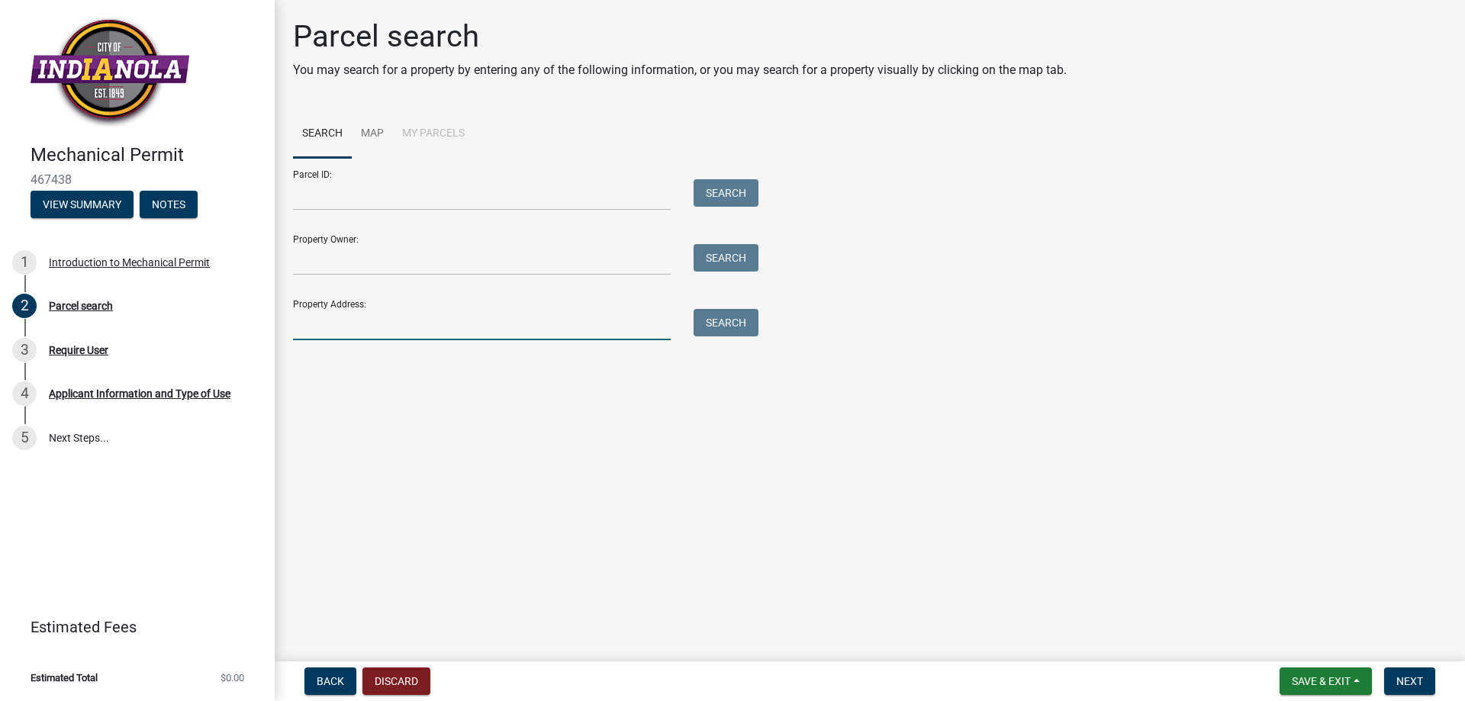
click at [330, 340] on input "Property Address:" at bounding box center [482, 324] width 378 height 31
type input "1610"
click at [726, 336] on button "Search" at bounding box center [725, 322] width 65 height 27
